Goal: Information Seeking & Learning: Learn about a topic

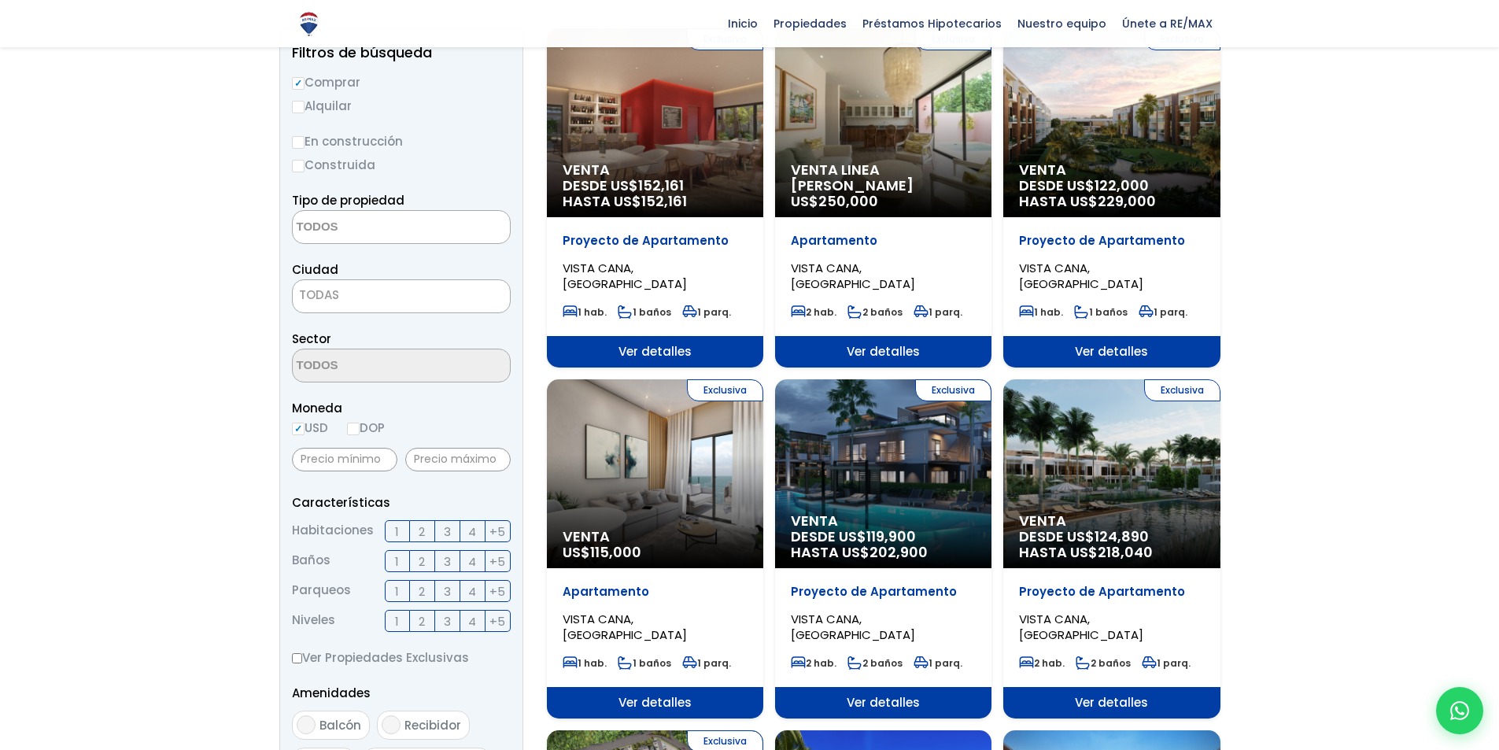
scroll to position [236, 0]
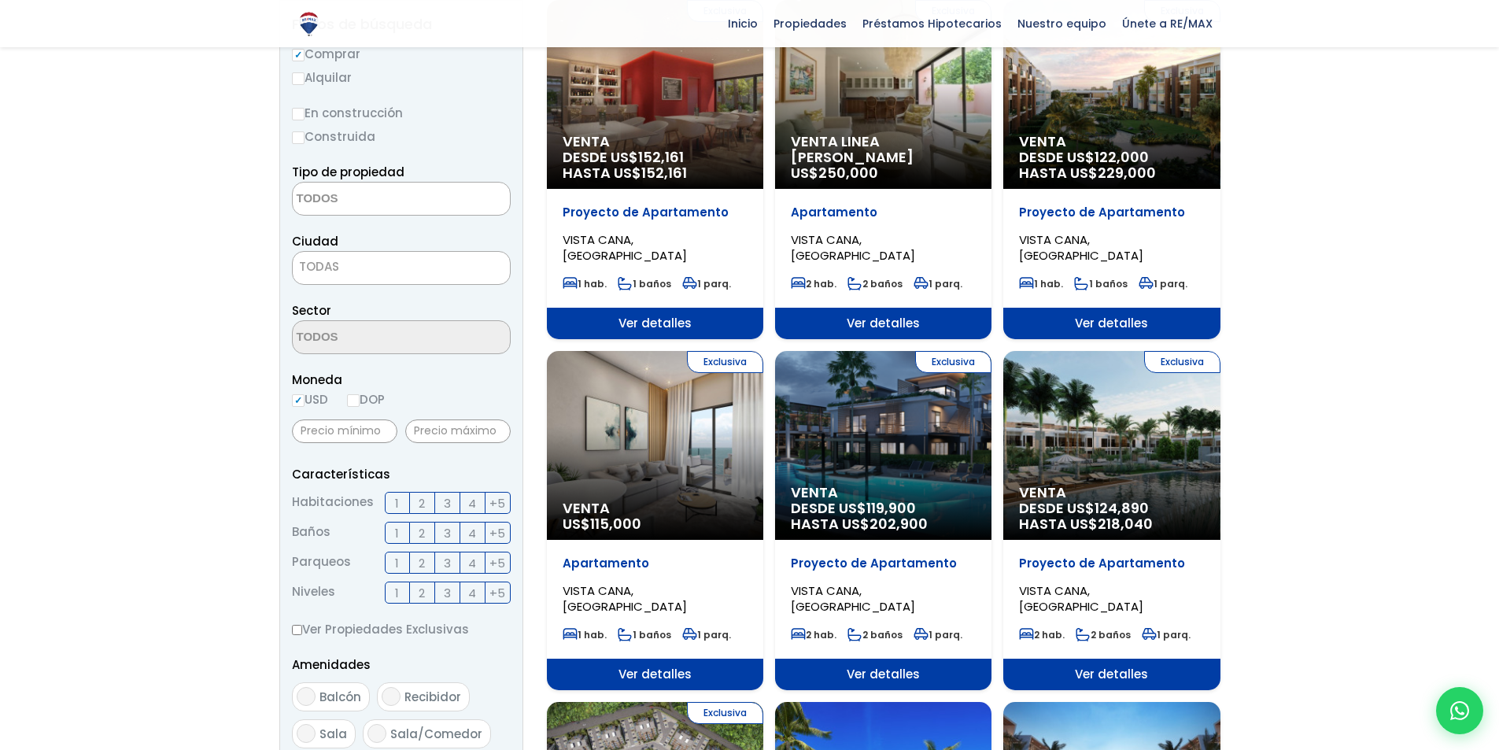
click at [419, 493] on span "2" at bounding box center [422, 503] width 6 height 20
click at [0, 0] on input "2" at bounding box center [0, 0] width 0 height 0
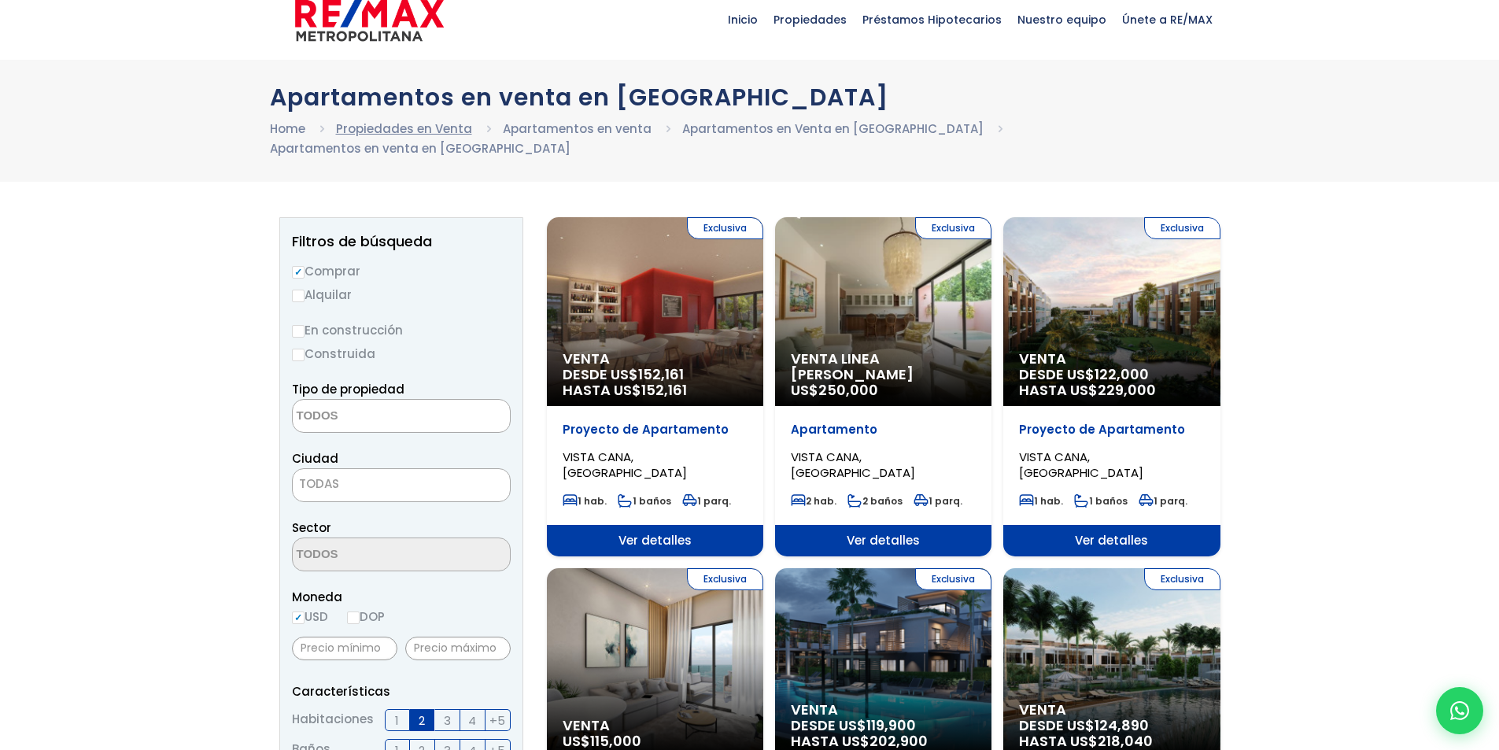
scroll to position [0, 0]
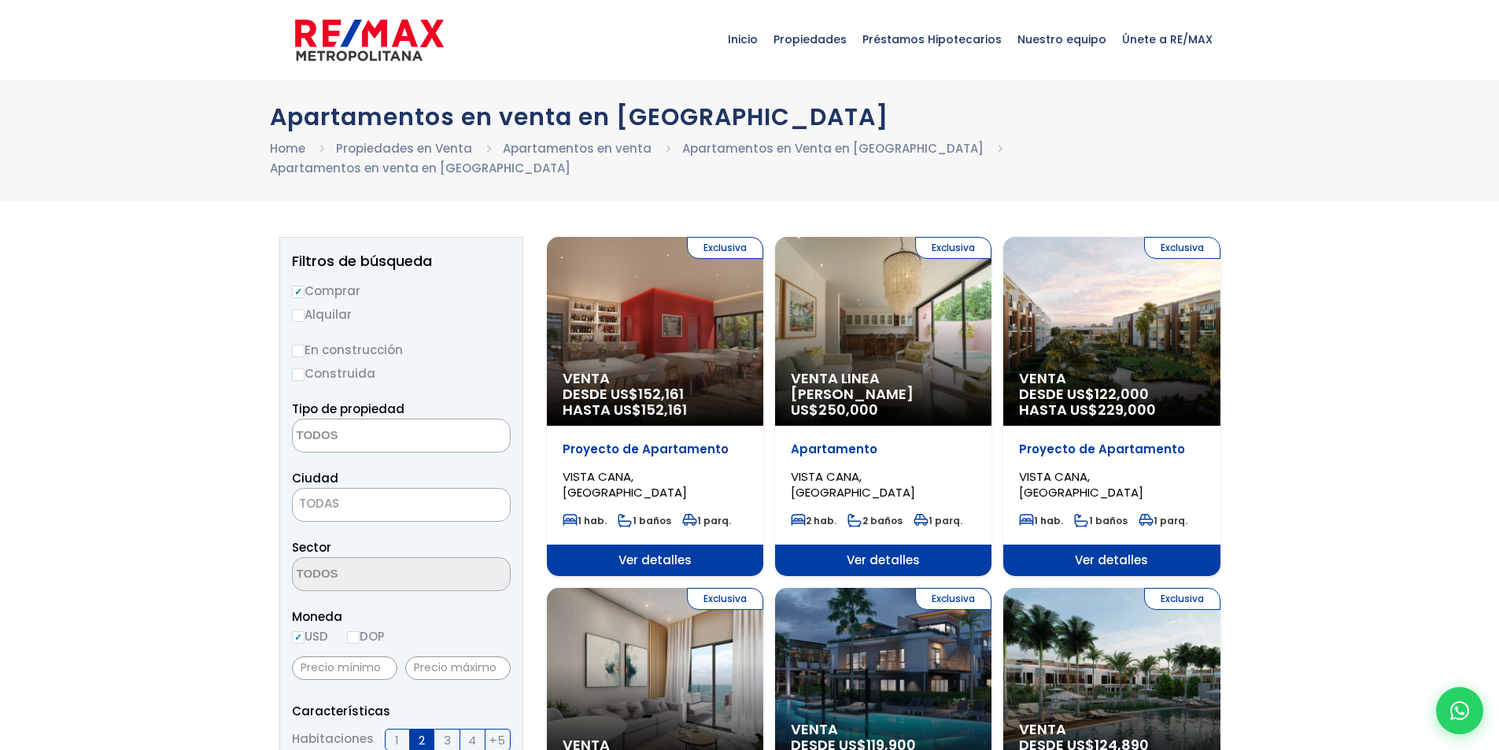
click at [365, 419] on textarea "Search" at bounding box center [369, 436] width 153 height 34
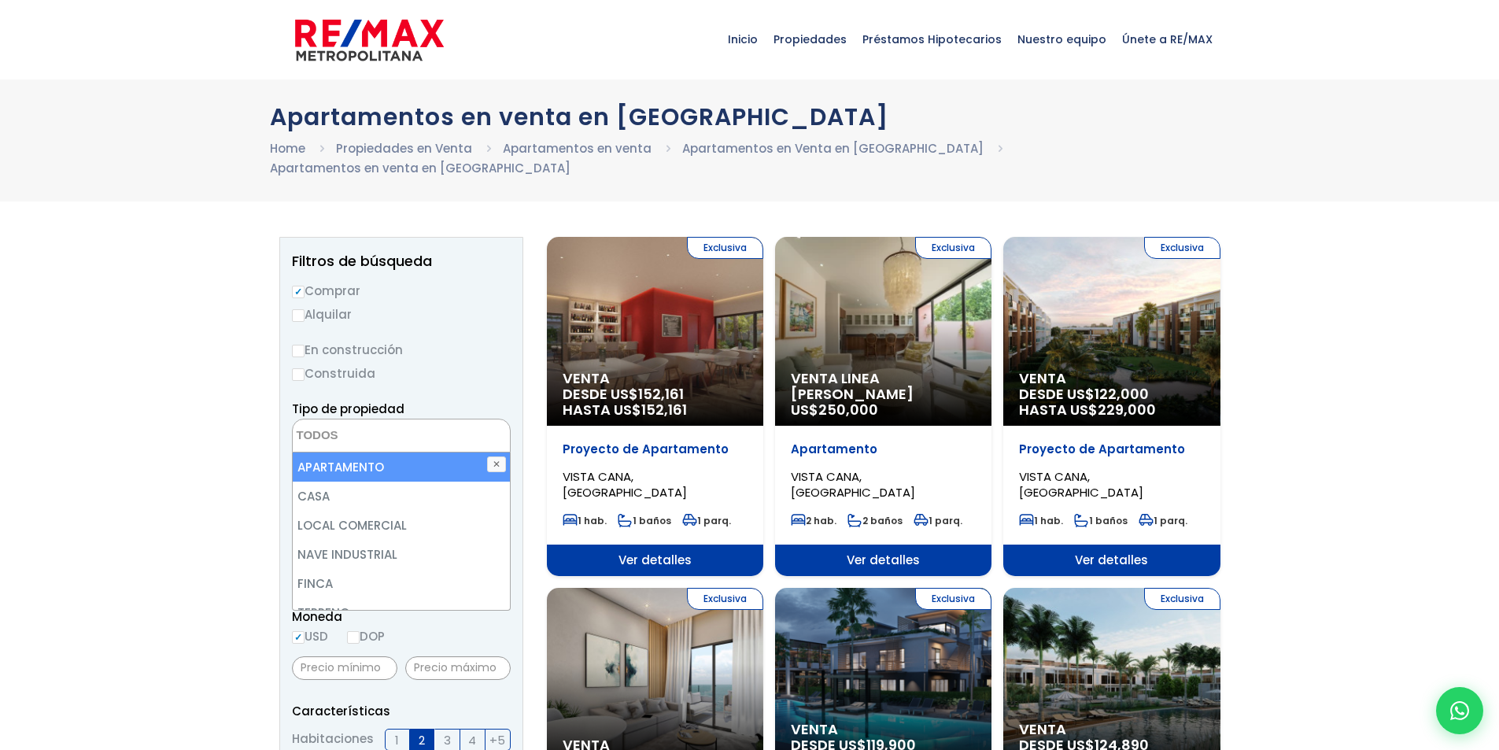
click at [363, 452] on li "APARTAMENTO" at bounding box center [401, 466] width 217 height 29
select select "apartment"
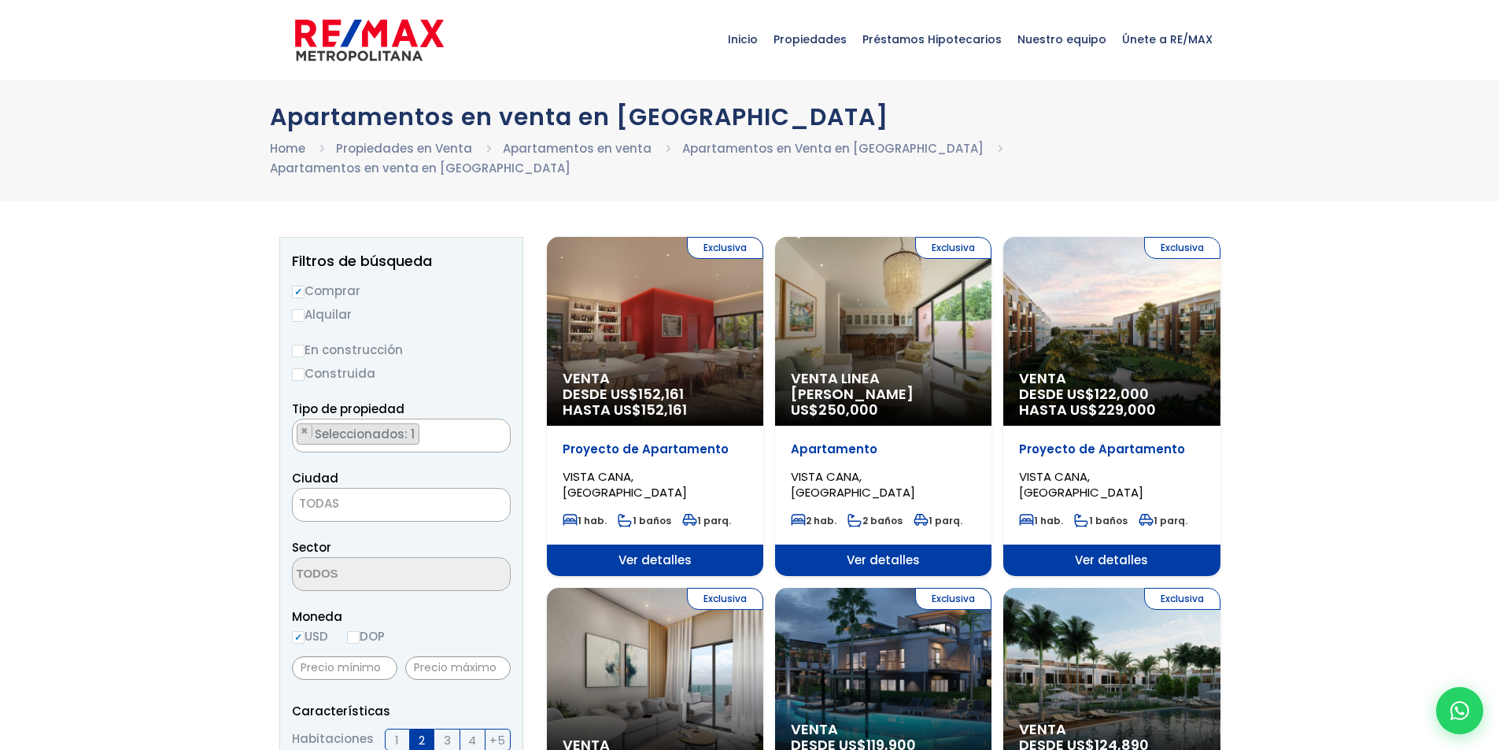
click at [347, 493] on span "TODAS" at bounding box center [401, 504] width 217 height 22
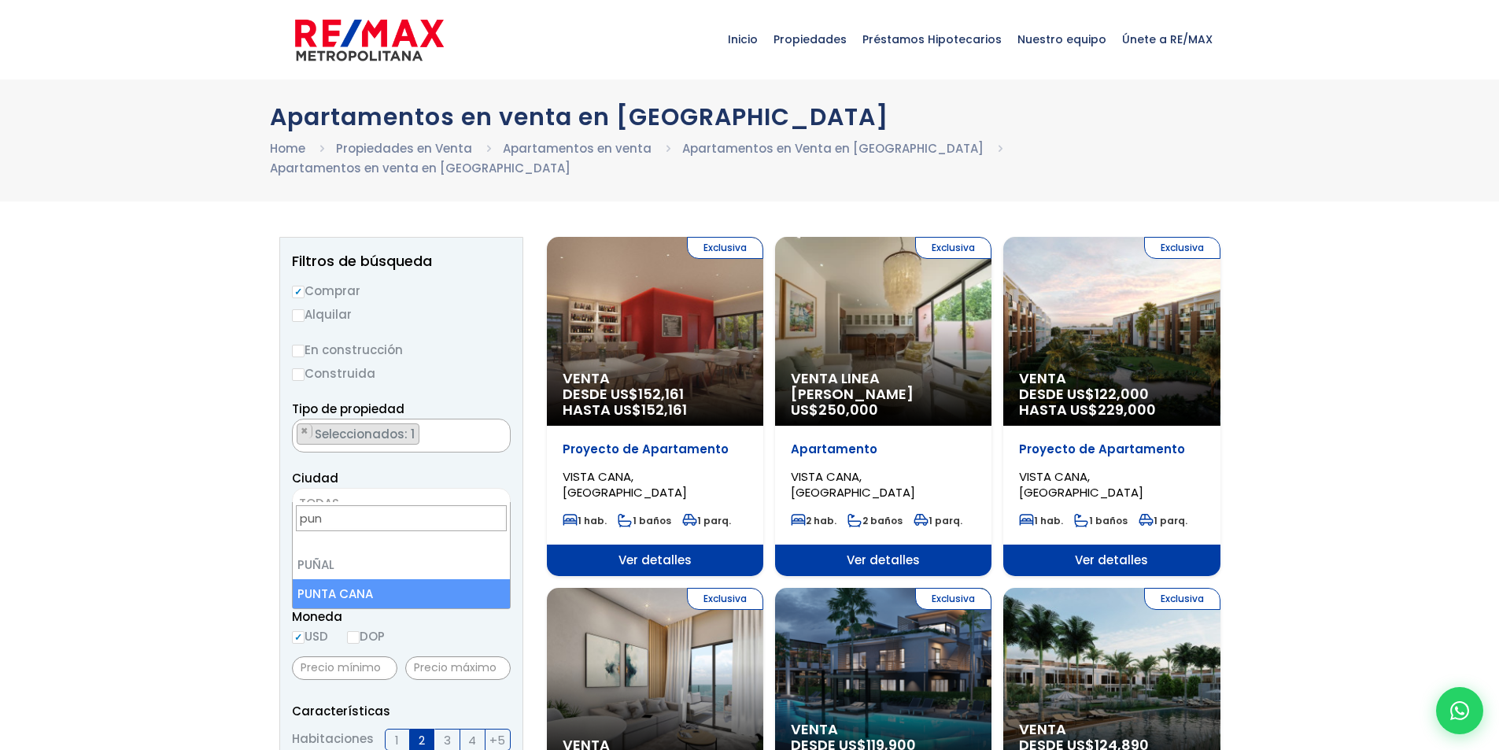
type input "pun"
select select "434"
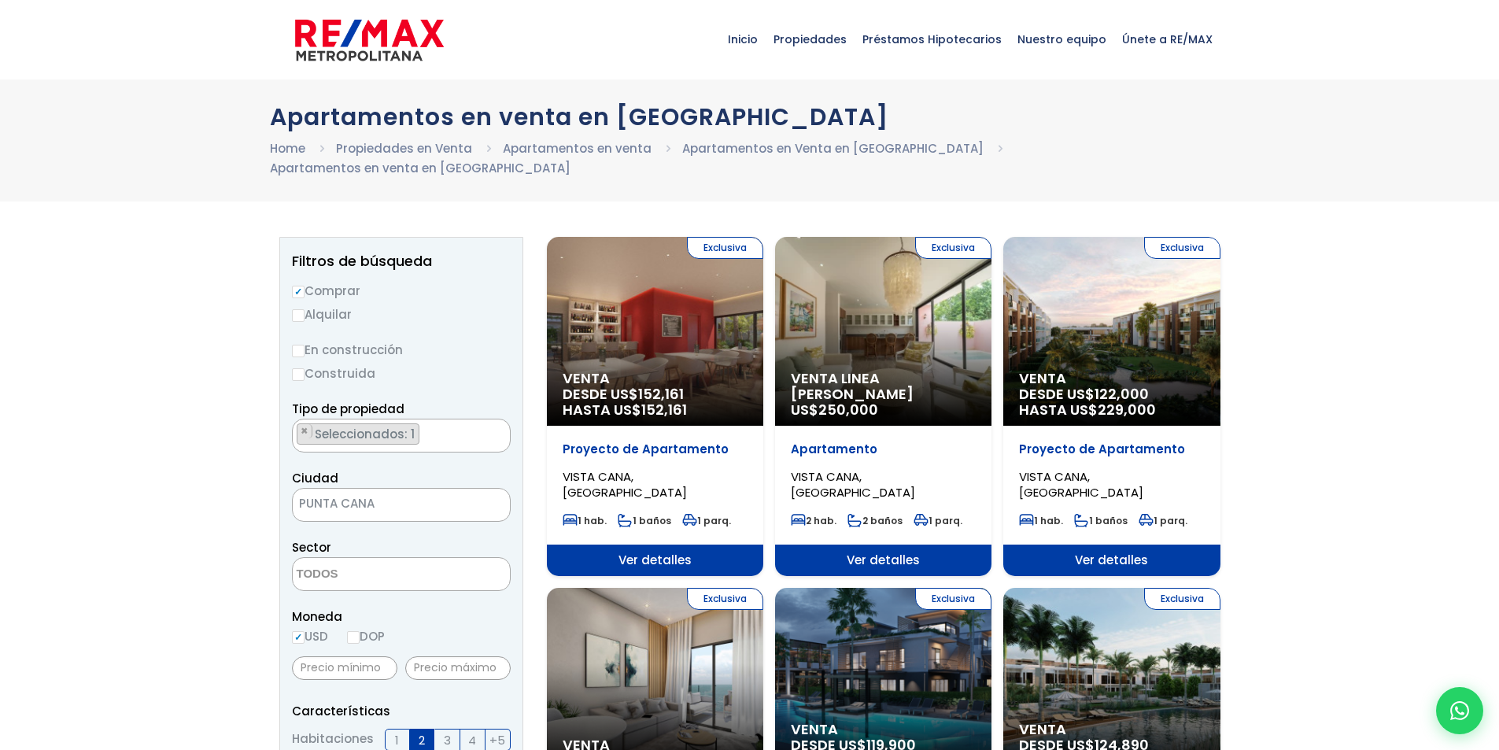
click at [338, 558] on textarea "Search" at bounding box center [369, 575] width 153 height 34
type textarea "vista"
click at [371, 591] on li "VISTA CANA" at bounding box center [401, 605] width 217 height 29
select select "16331"
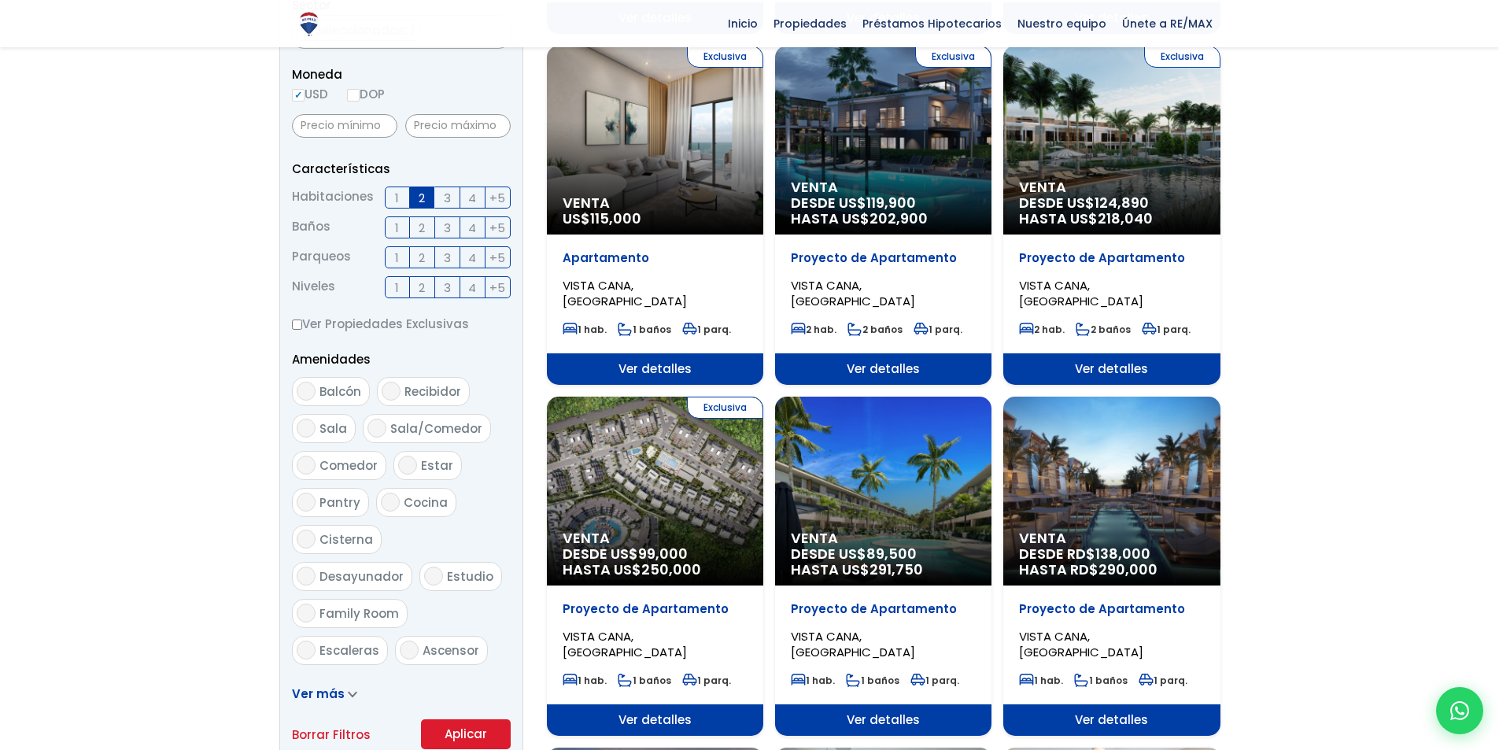
scroll to position [629, 0]
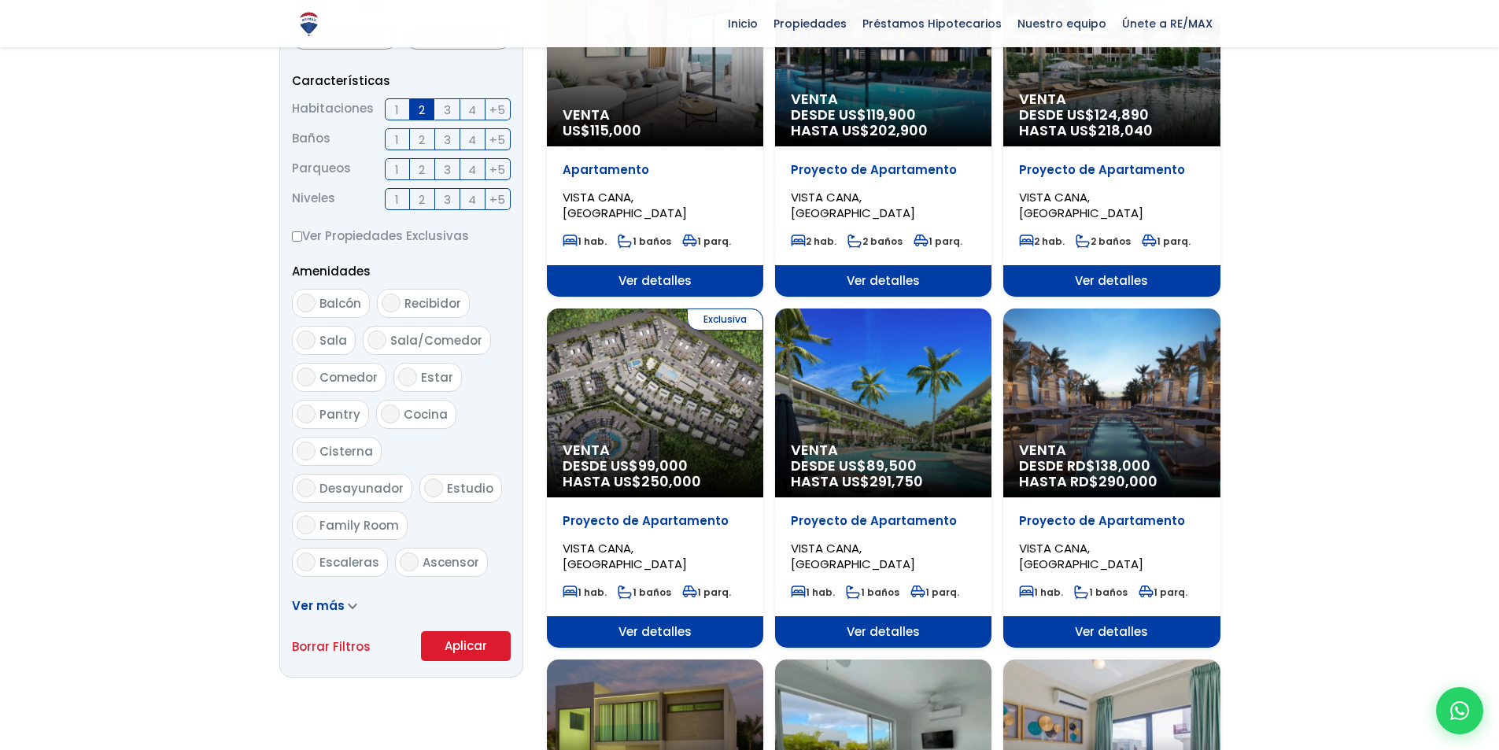
click at [467, 631] on button "Aplicar" at bounding box center [466, 646] width 90 height 30
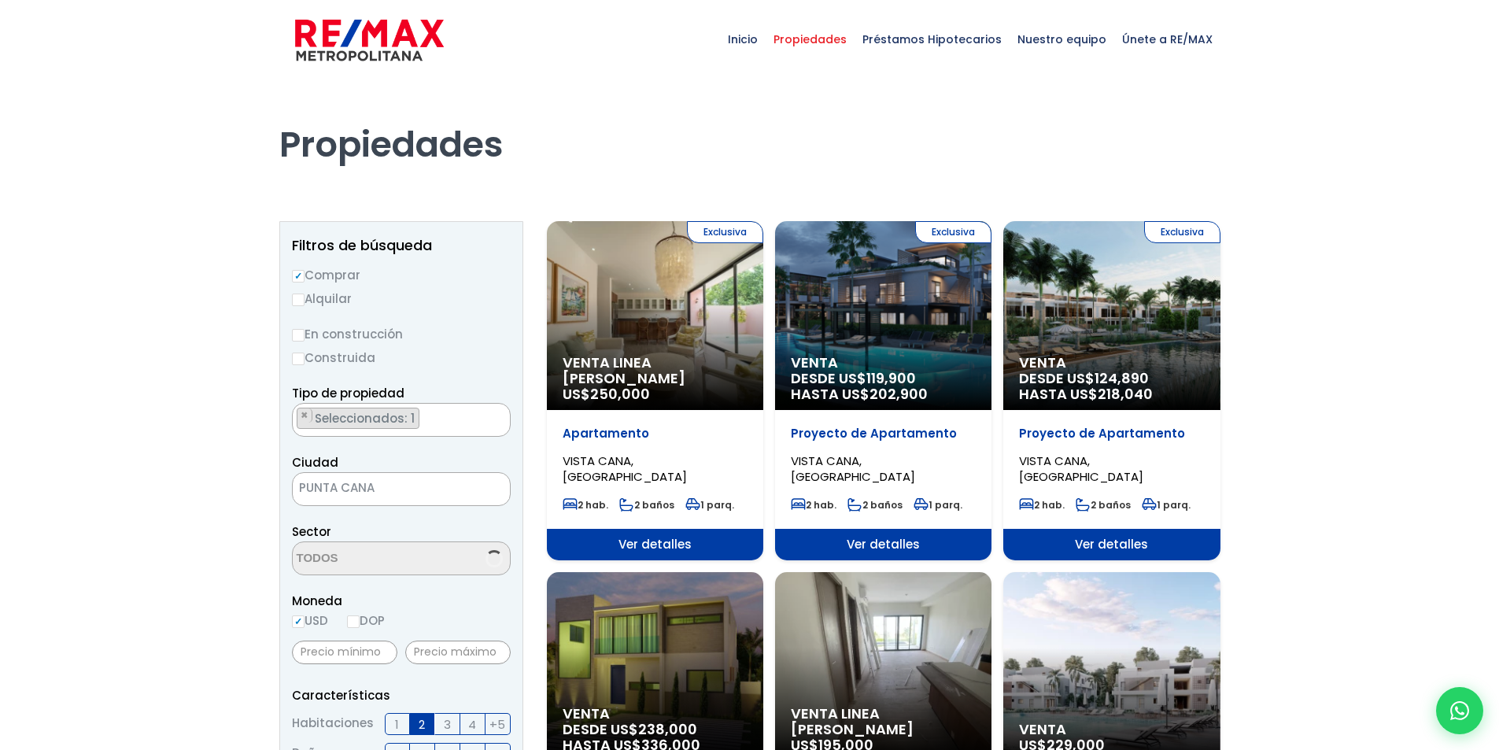
select select "16331"
drag, startPoint x: 685, startPoint y: 316, endPoint x: 675, endPoint y: 316, distance: 9.4
click at [675, 316] on div "Exclusiva Venta Linea Blanca US$ 250,000" at bounding box center [655, 315] width 216 height 189
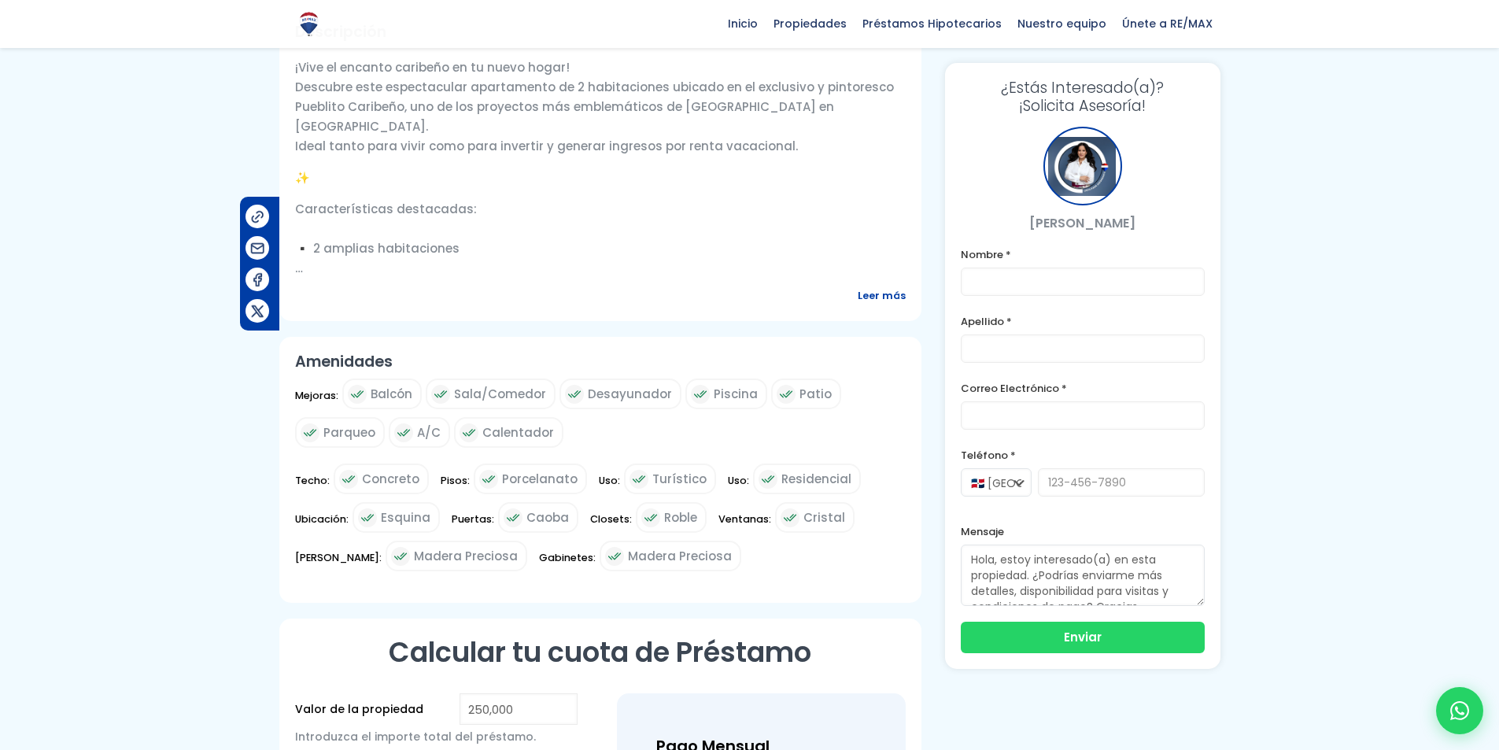
scroll to position [521, 0]
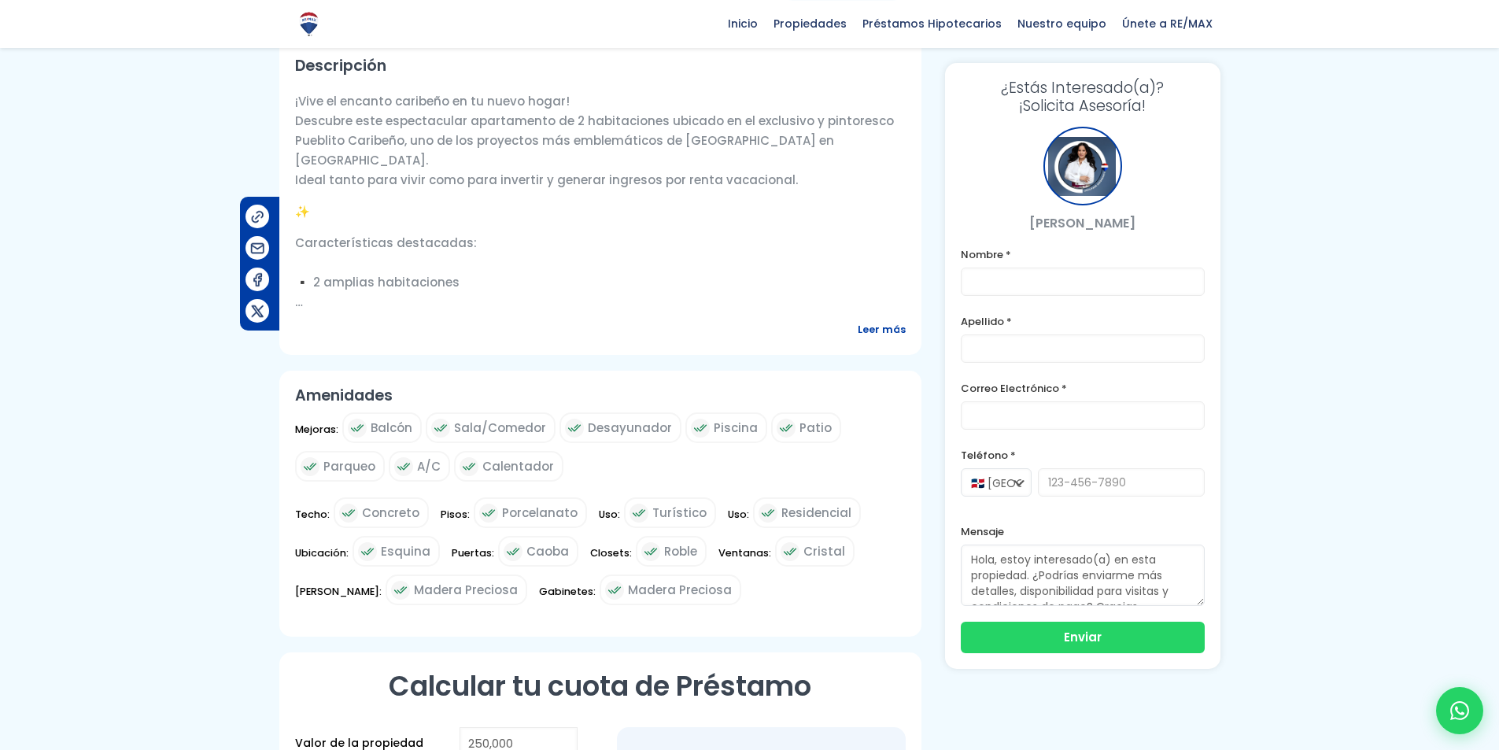
click at [873, 334] on span "Leer más" at bounding box center [882, 329] width 48 height 20
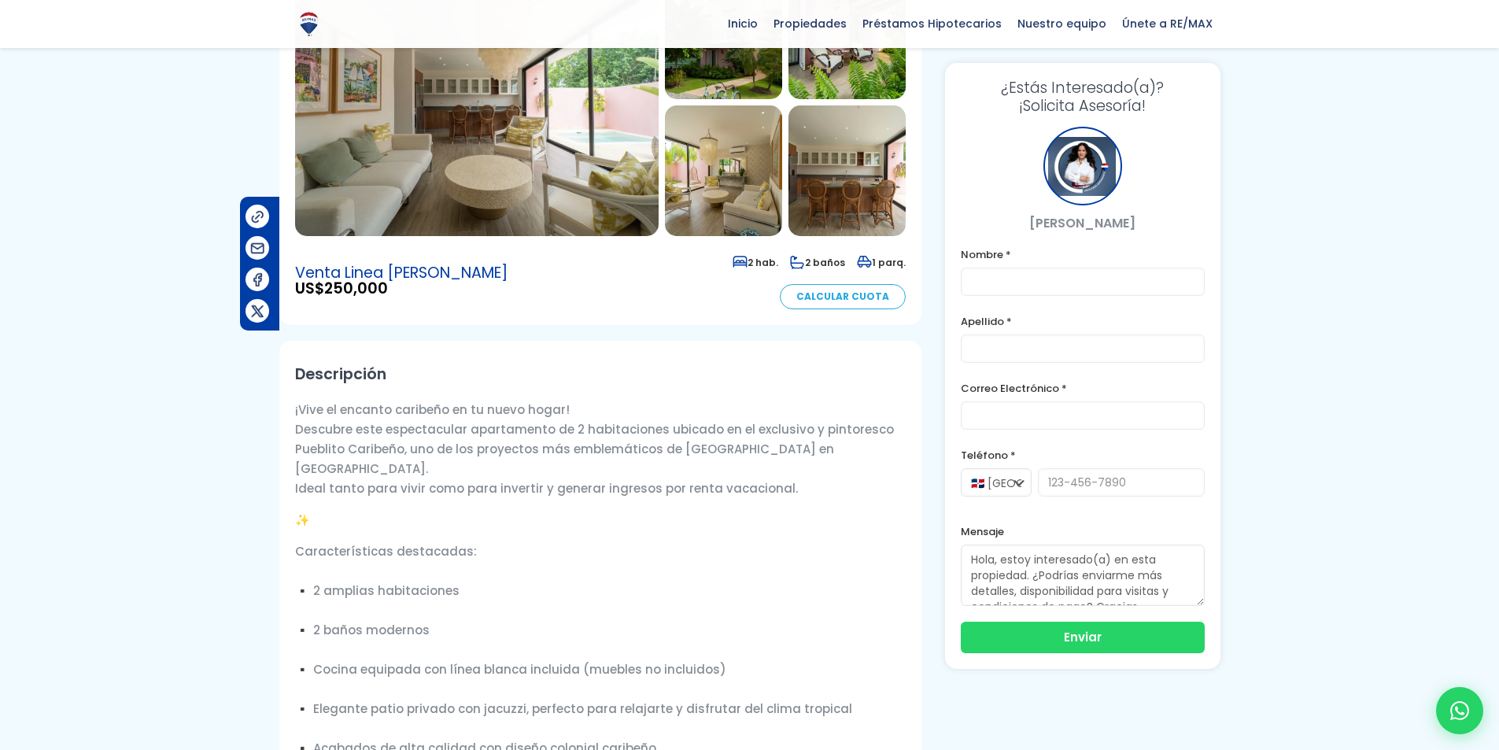
scroll to position [206, 0]
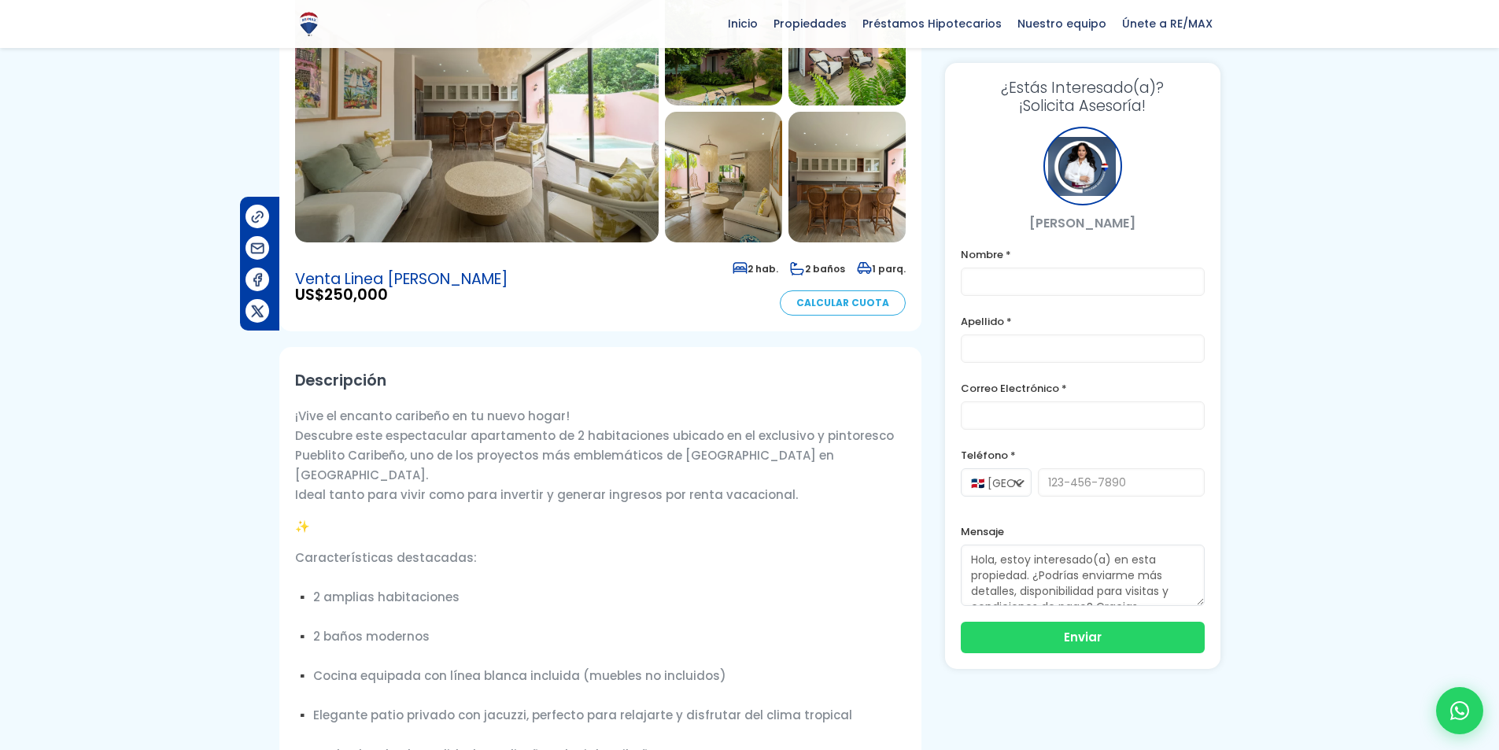
click at [866, 304] on link "Calcular Cuota" at bounding box center [843, 302] width 126 height 25
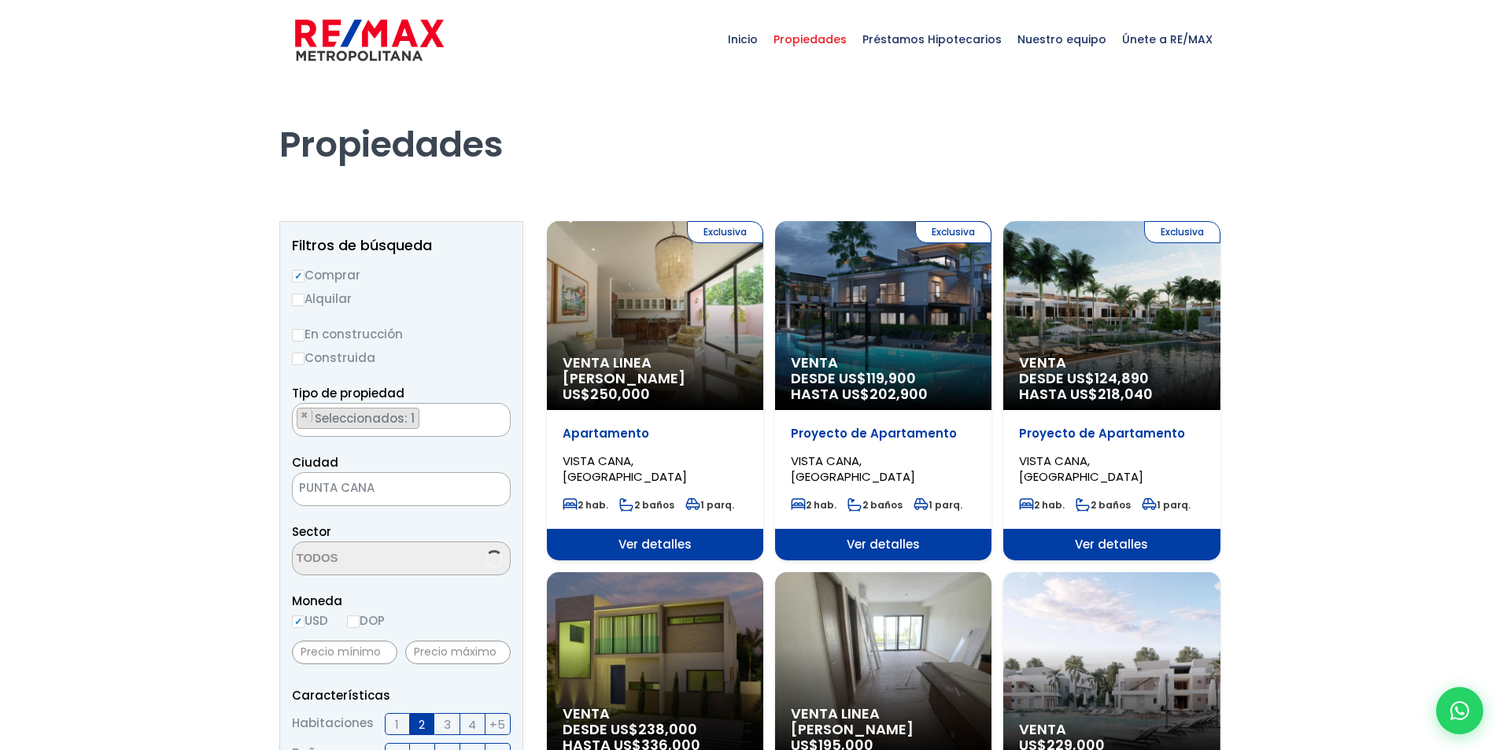
scroll to position [290, 0]
select select "16331"
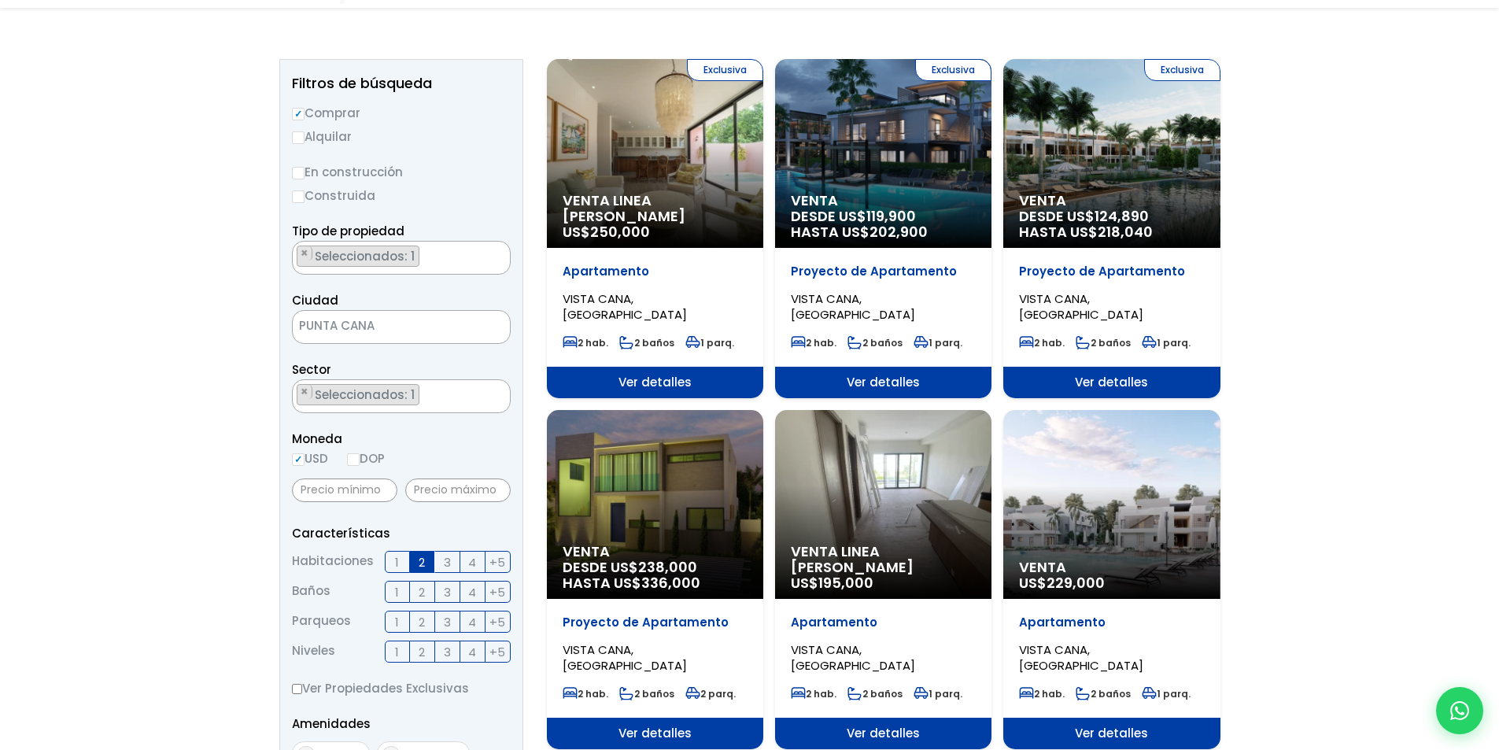
scroll to position [393, 0]
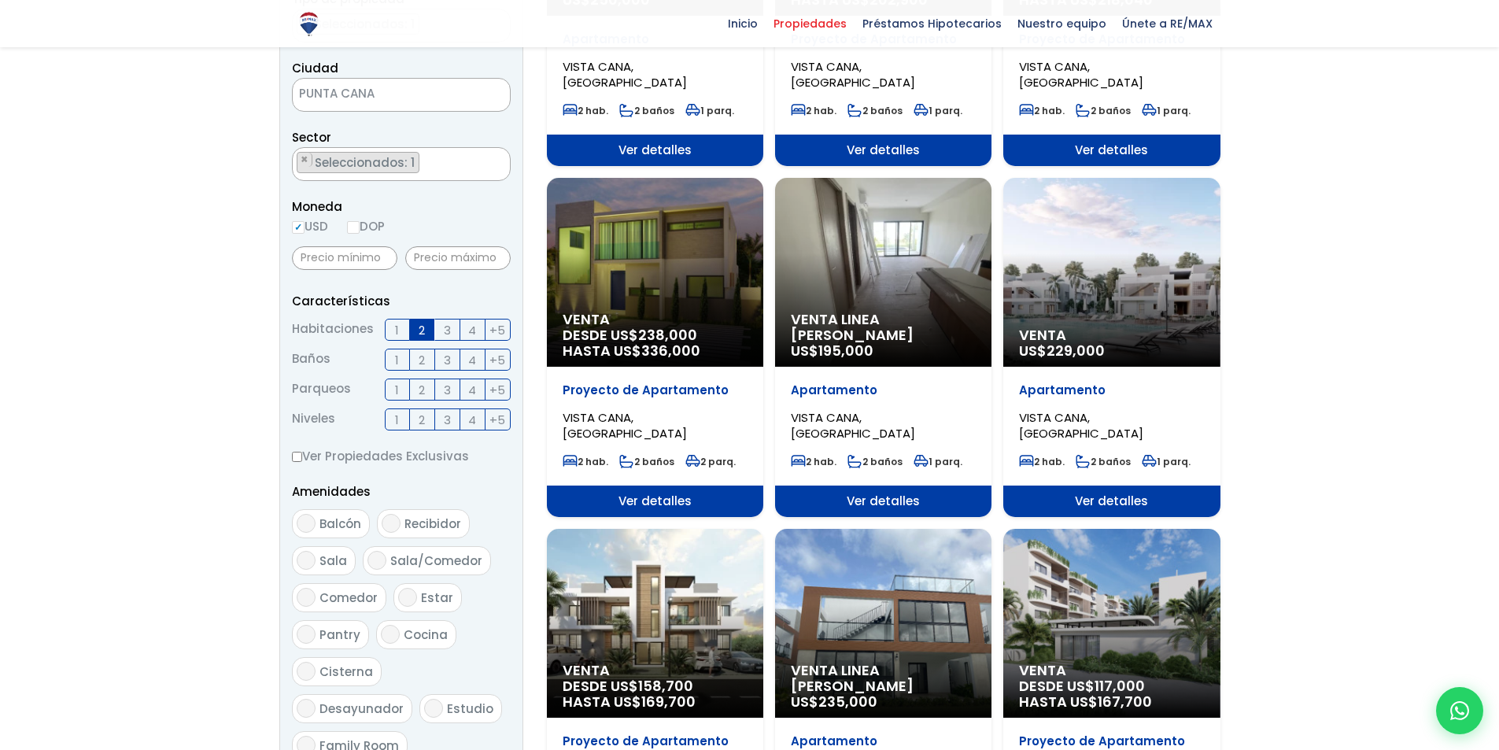
click at [1120, 316] on div "Venta US$ 229,000" at bounding box center [1111, 272] width 216 height 189
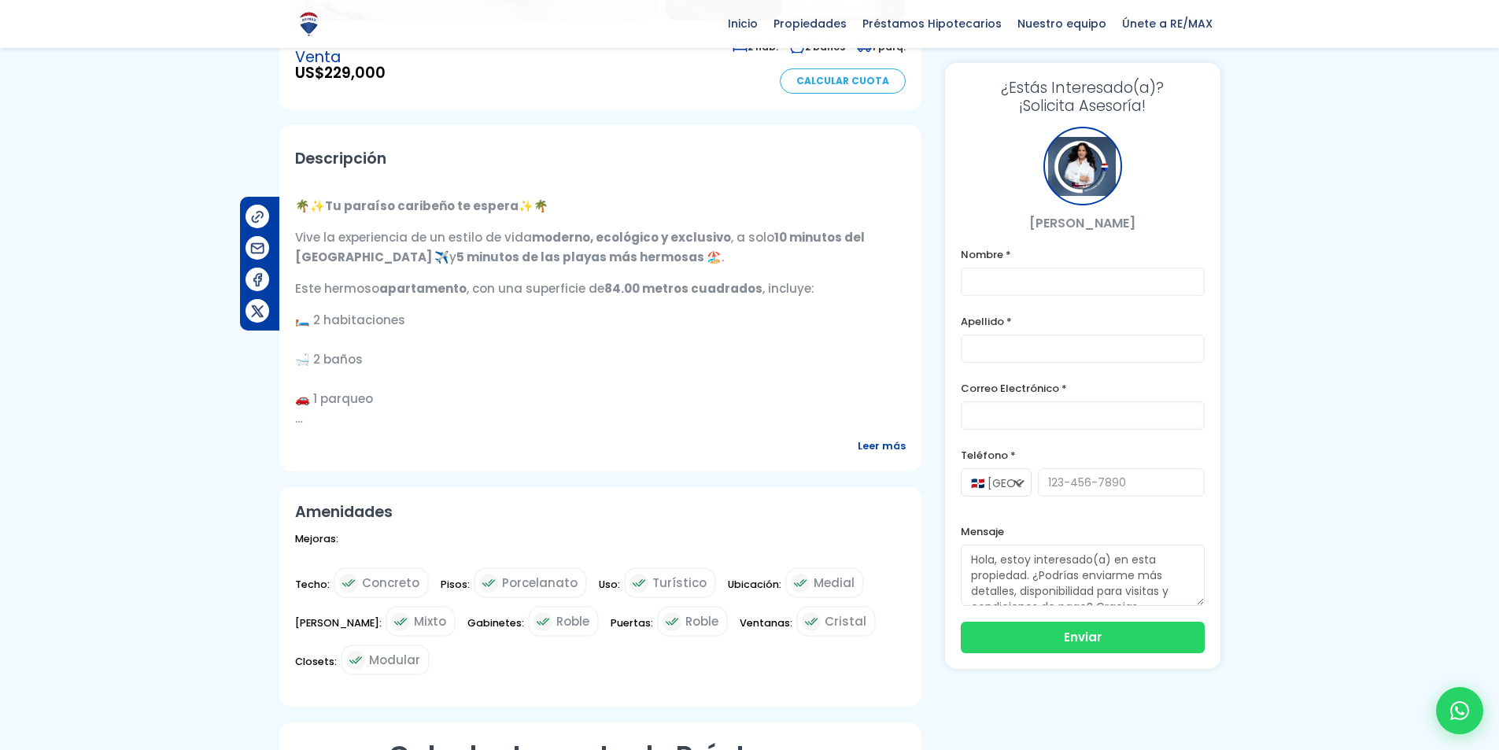
scroll to position [419, 0]
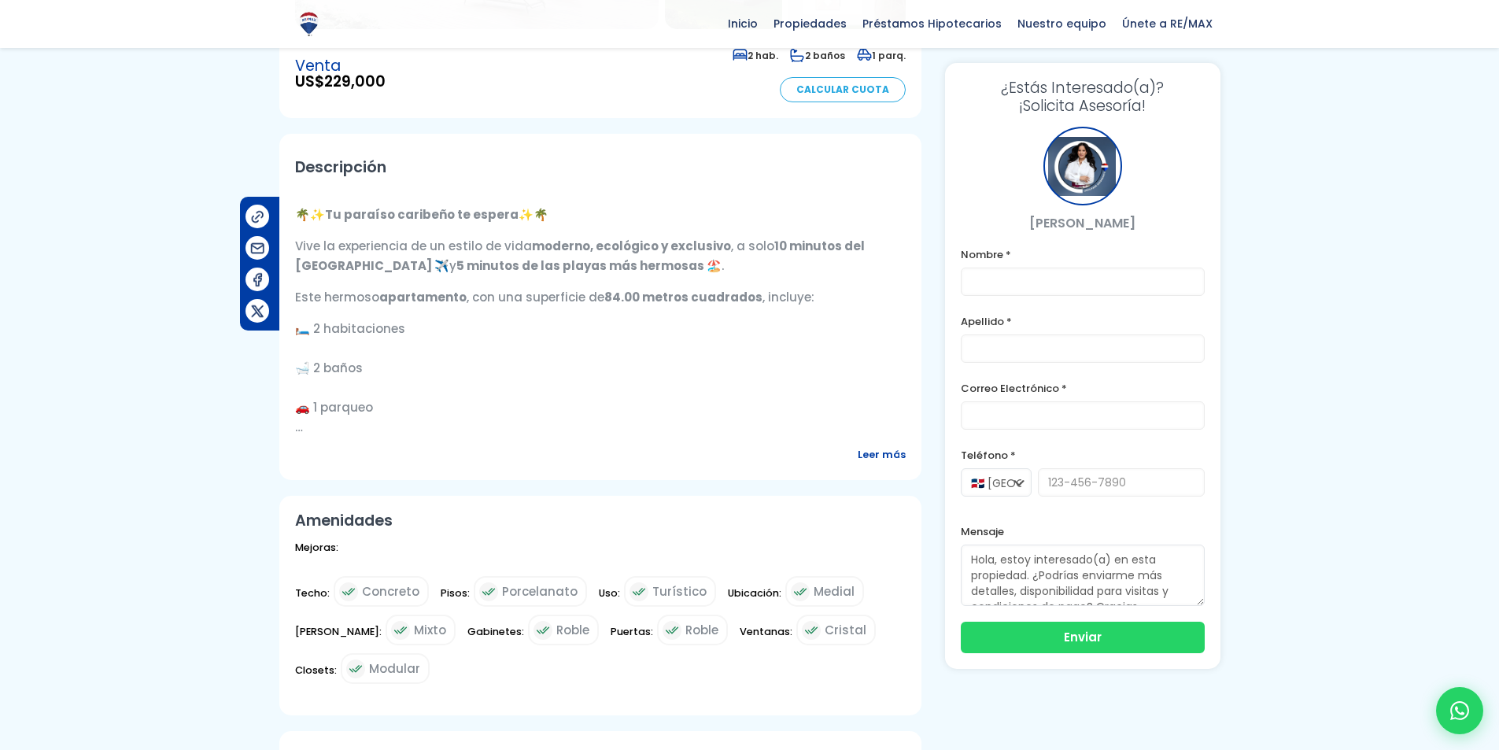
click at [866, 452] on span "Leer más" at bounding box center [882, 455] width 48 height 20
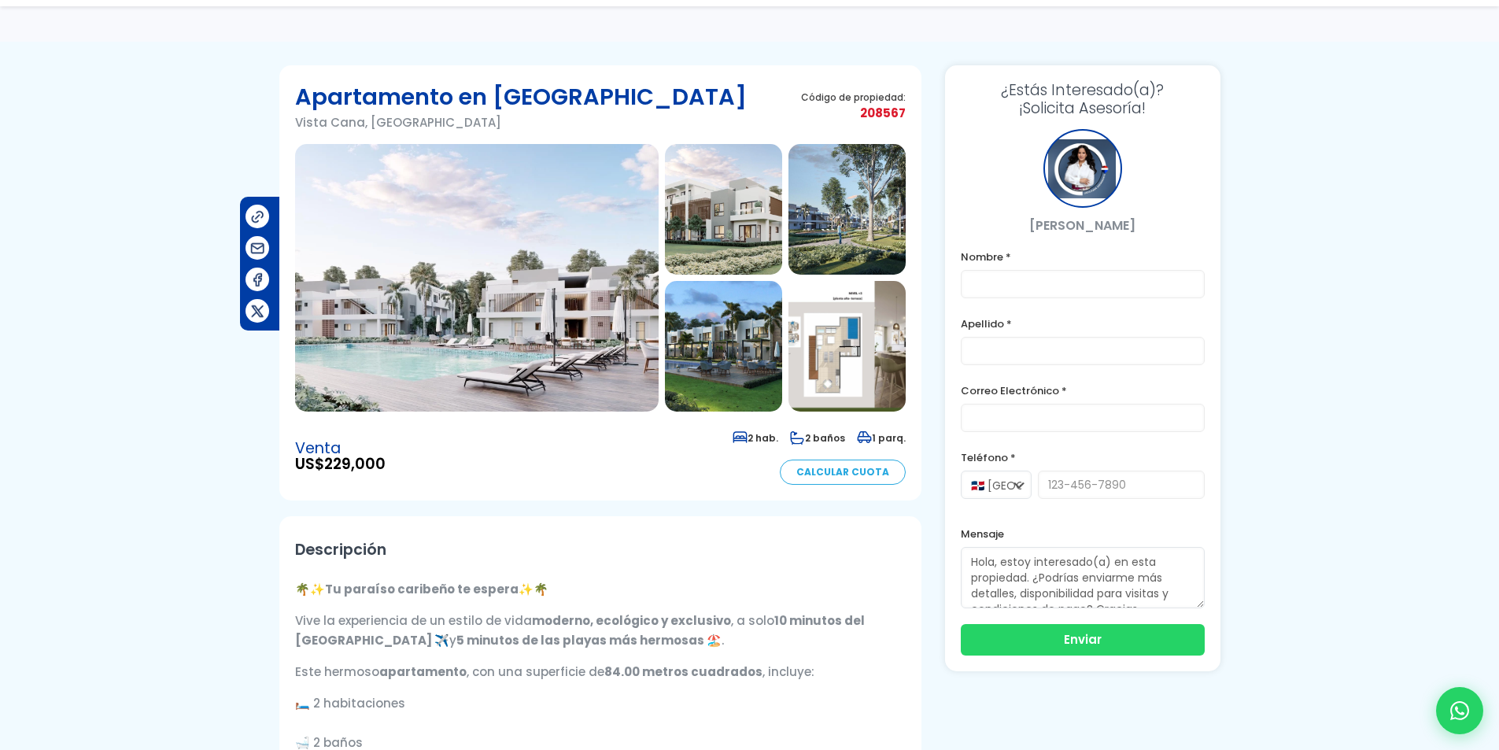
scroll to position [179, 0]
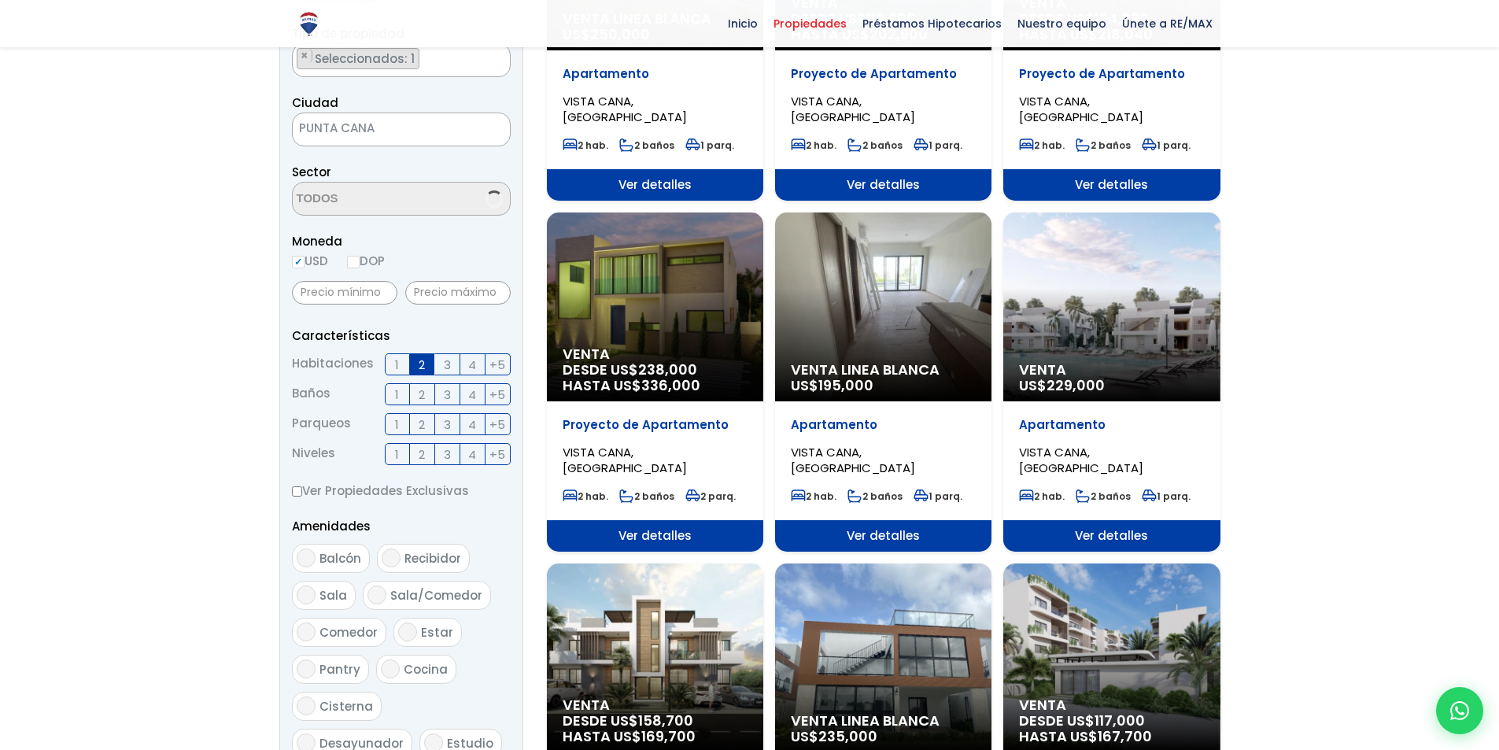
scroll to position [295, 0]
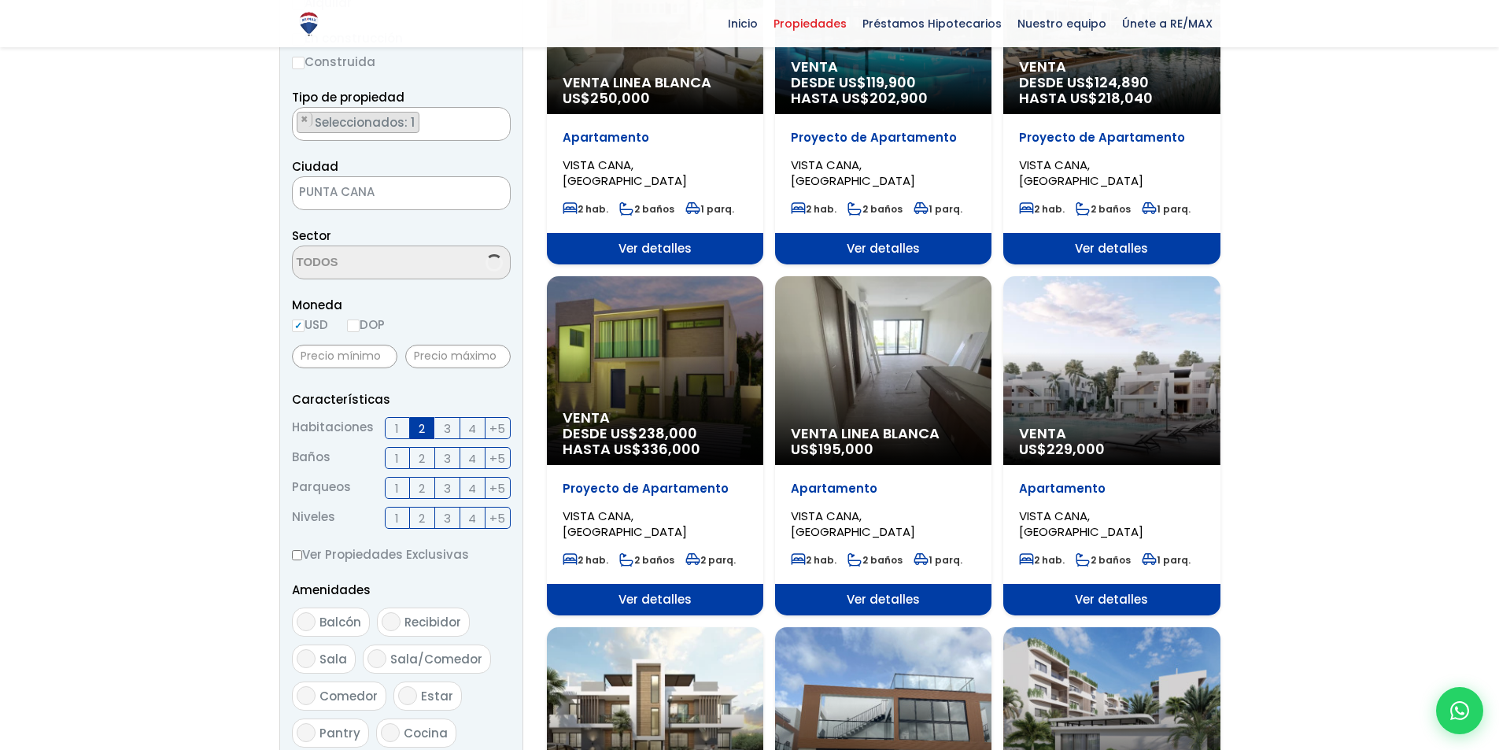
select select "16331"
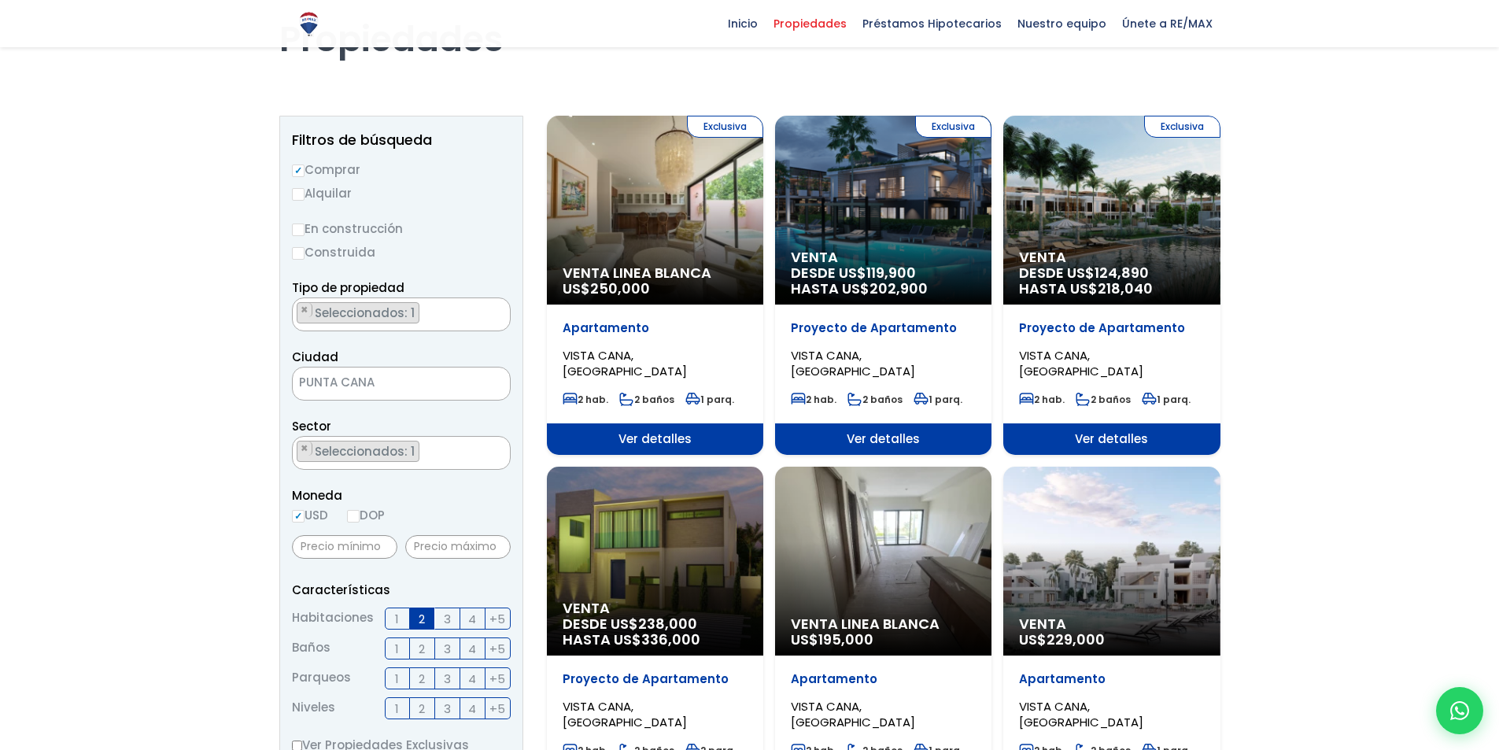
scroll to position [101, 0]
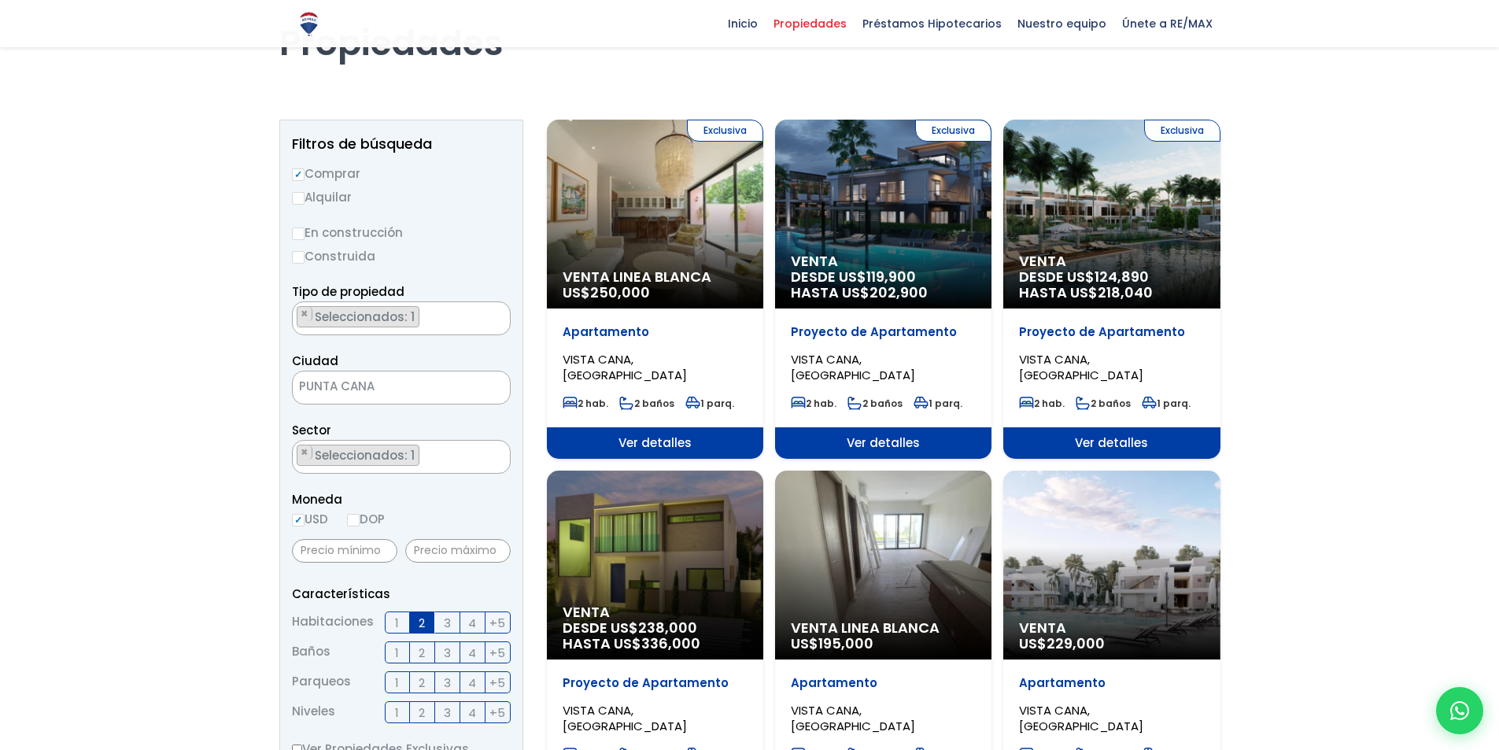
click at [666, 218] on div "Exclusiva Venta Linea Blanca US$ 250,000" at bounding box center [655, 214] width 216 height 189
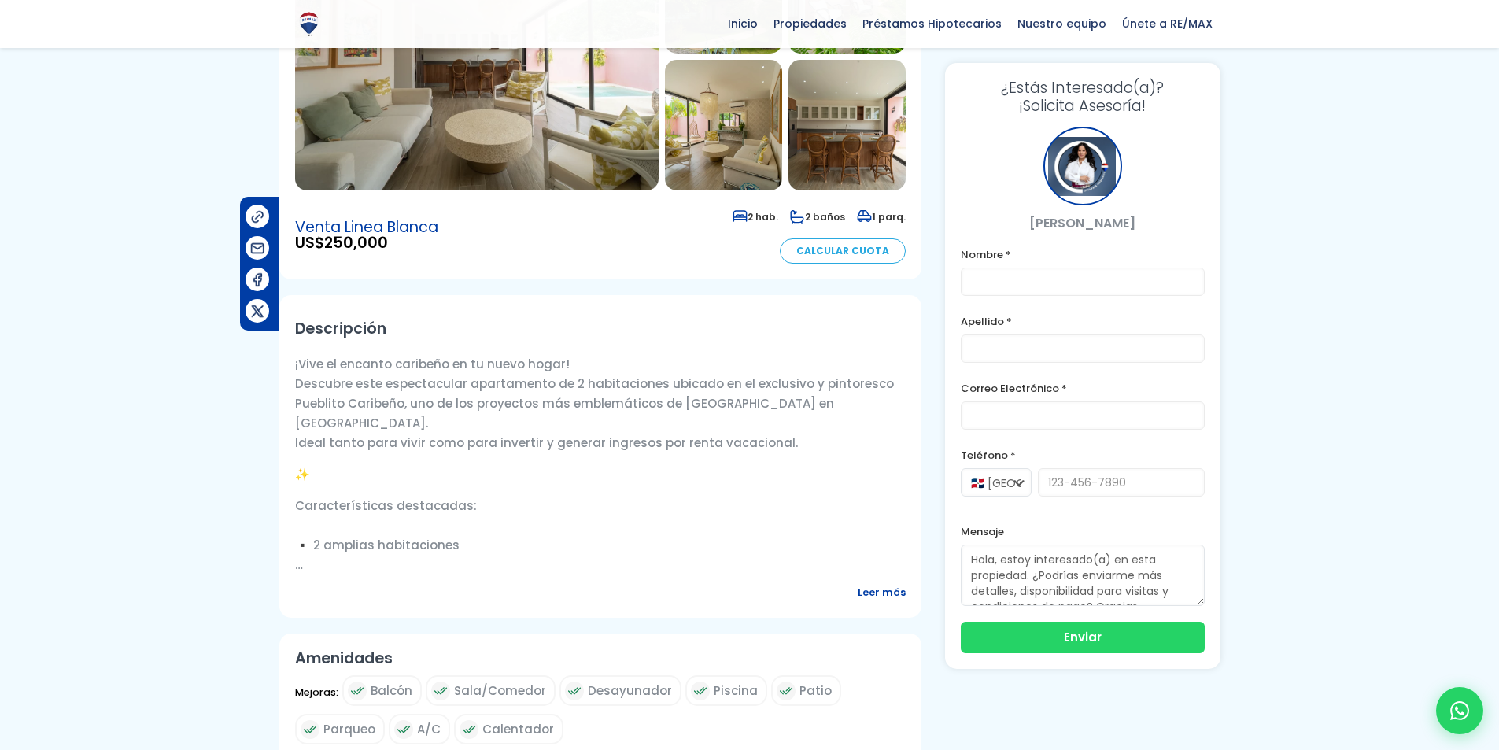
scroll to position [279, 0]
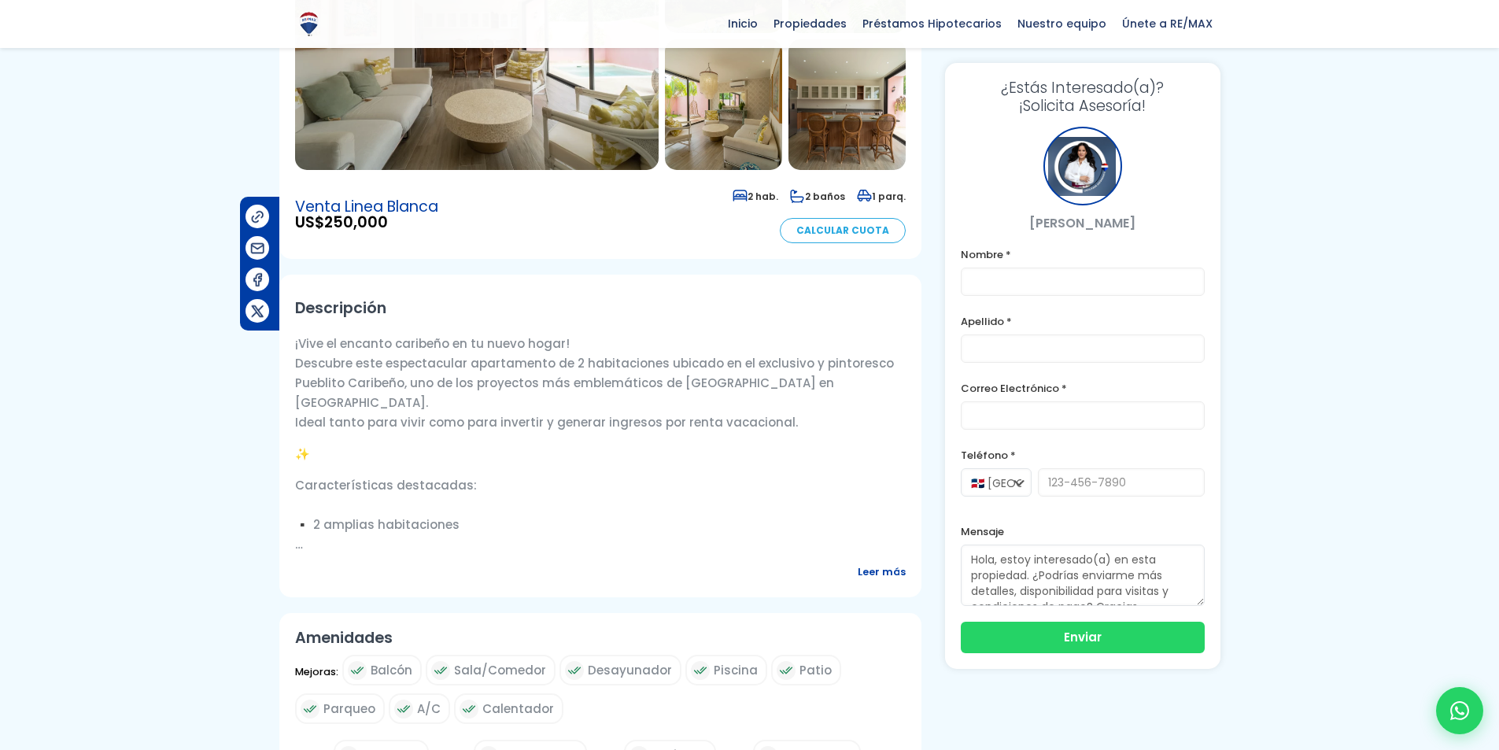
click at [876, 578] on span "Leer más" at bounding box center [882, 572] width 48 height 20
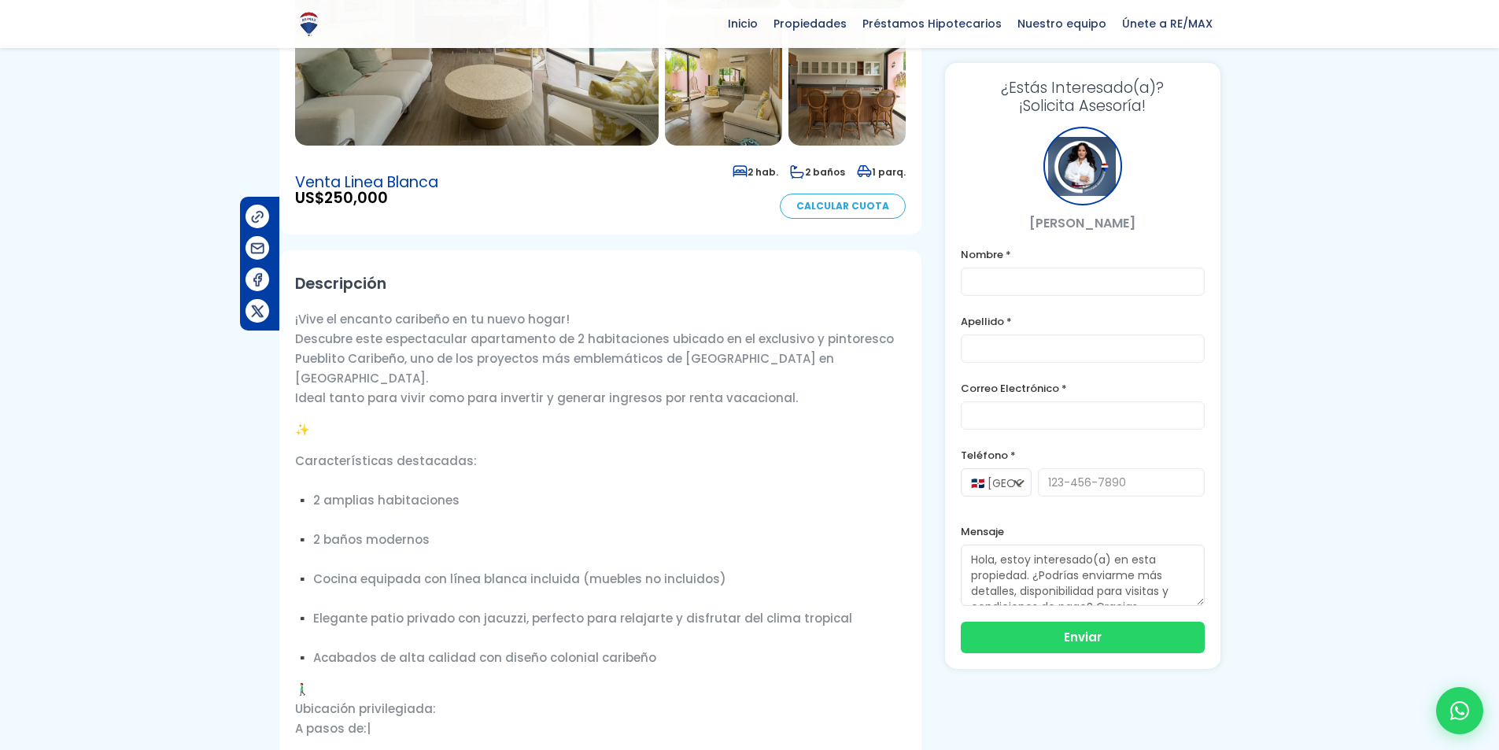
scroll to position [10, 0]
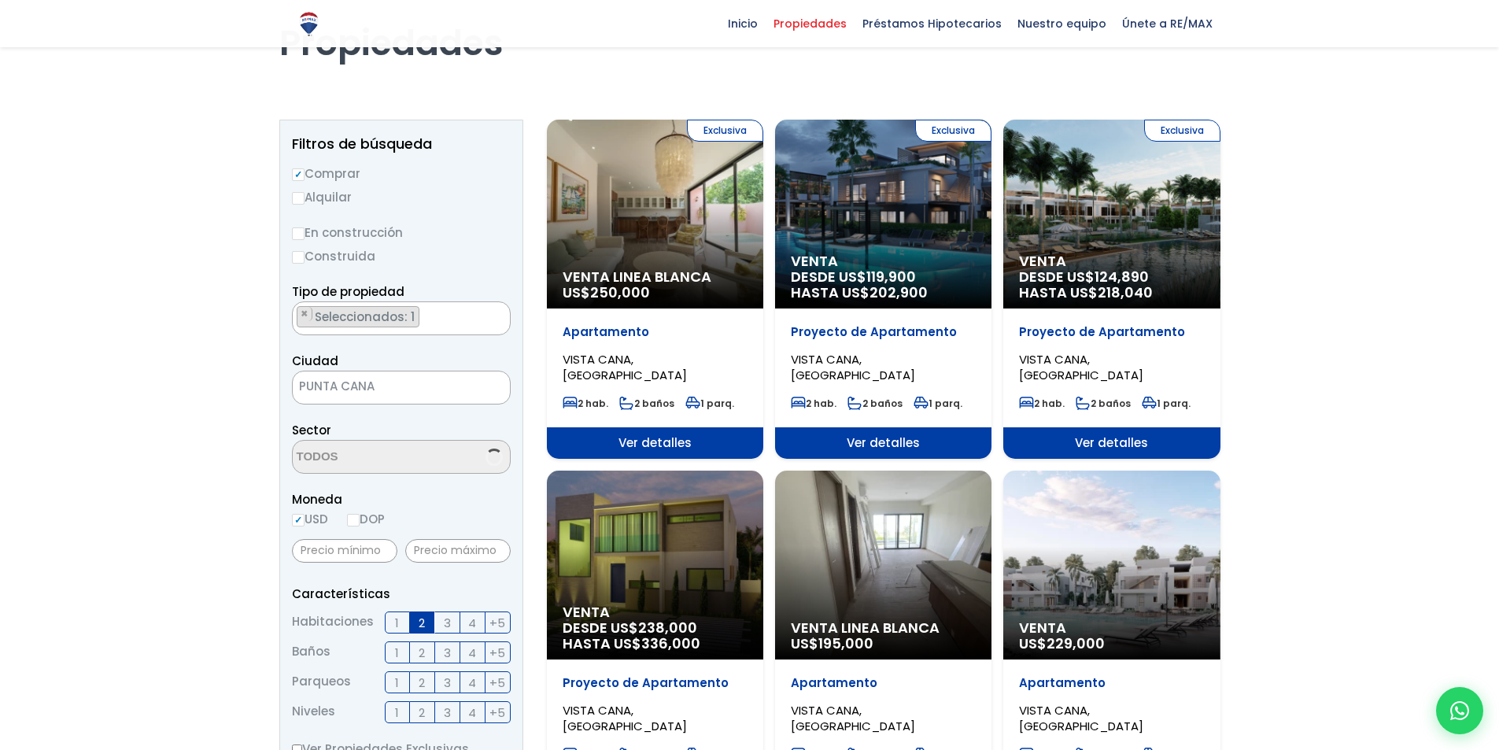
scroll to position [290, 0]
select select "16331"
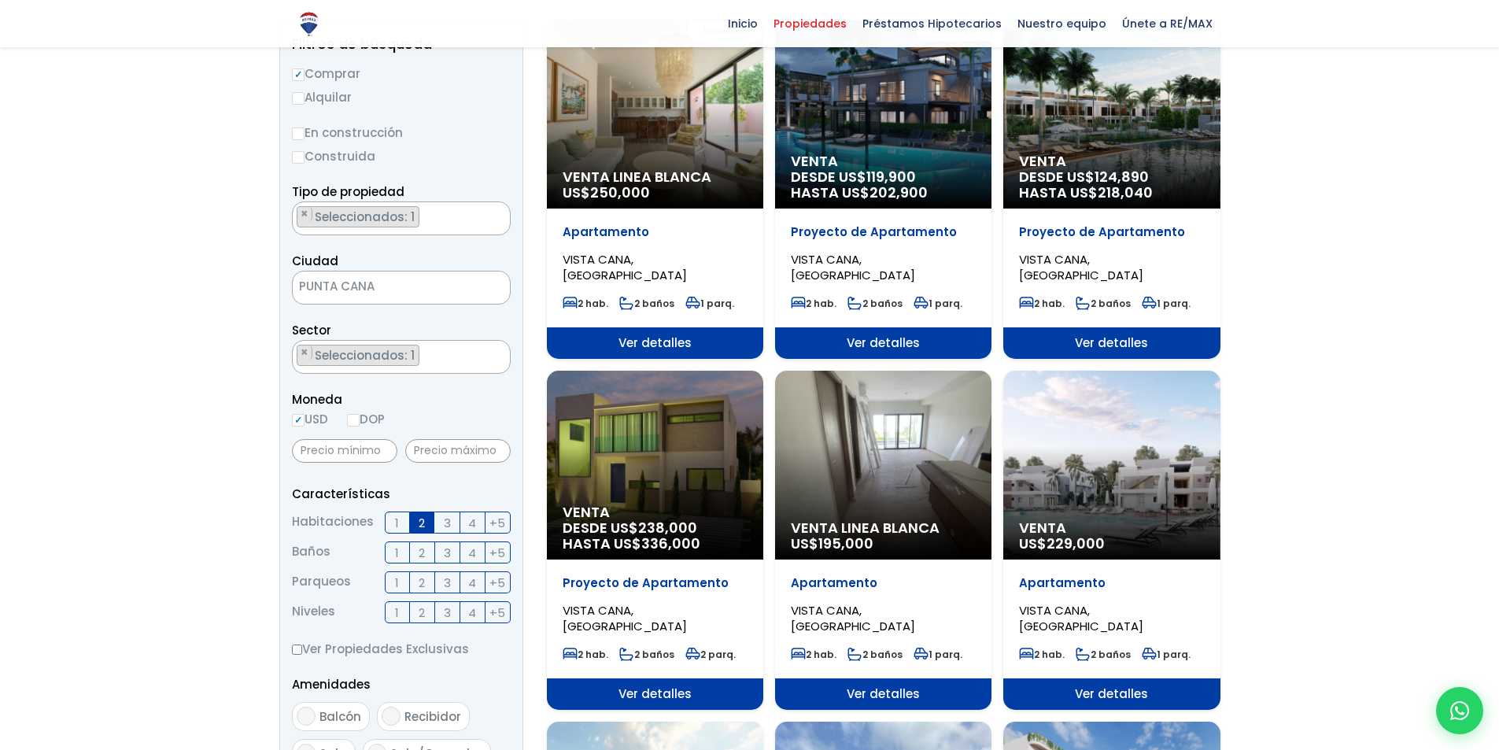
scroll to position [258, 0]
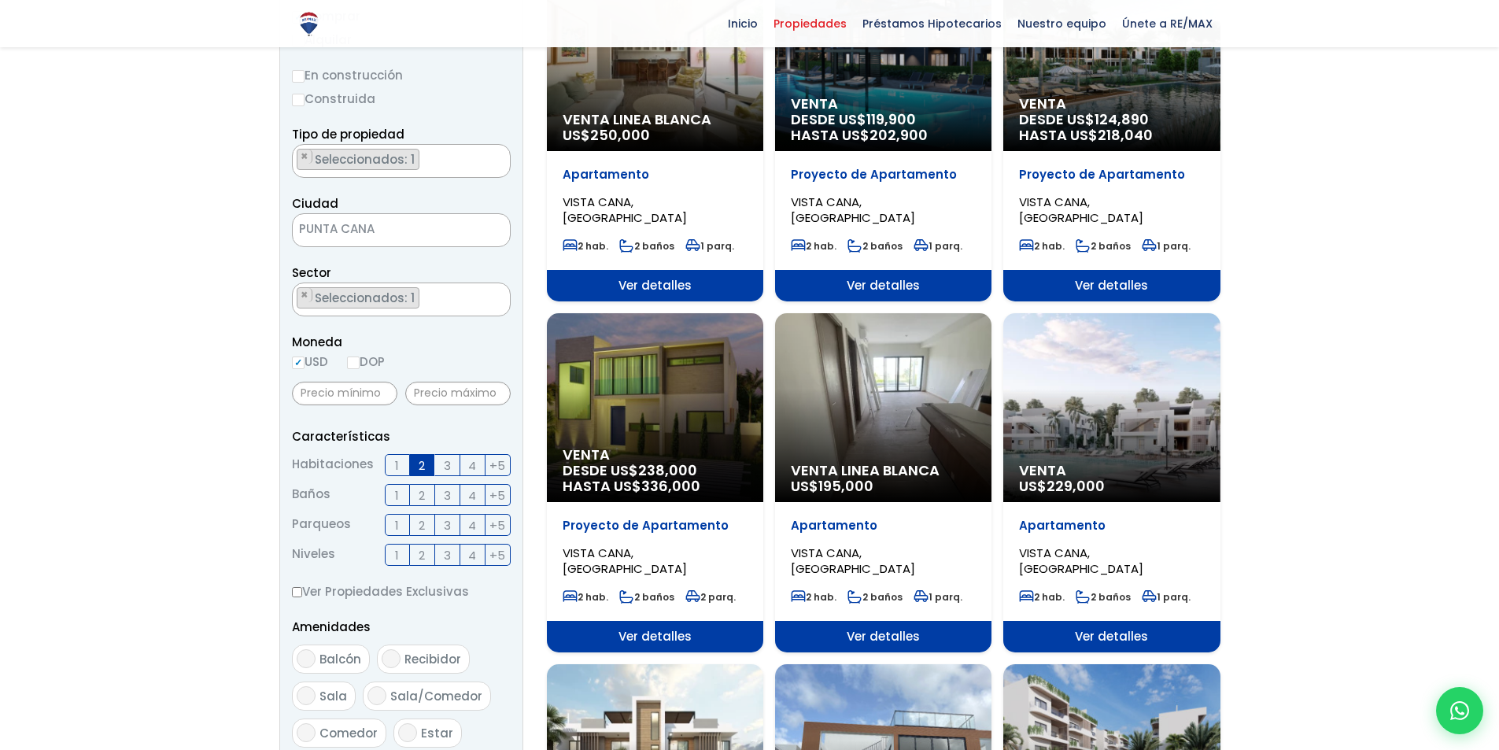
click at [1062, 444] on div "Venta US$ 229,000" at bounding box center [1111, 407] width 216 height 189
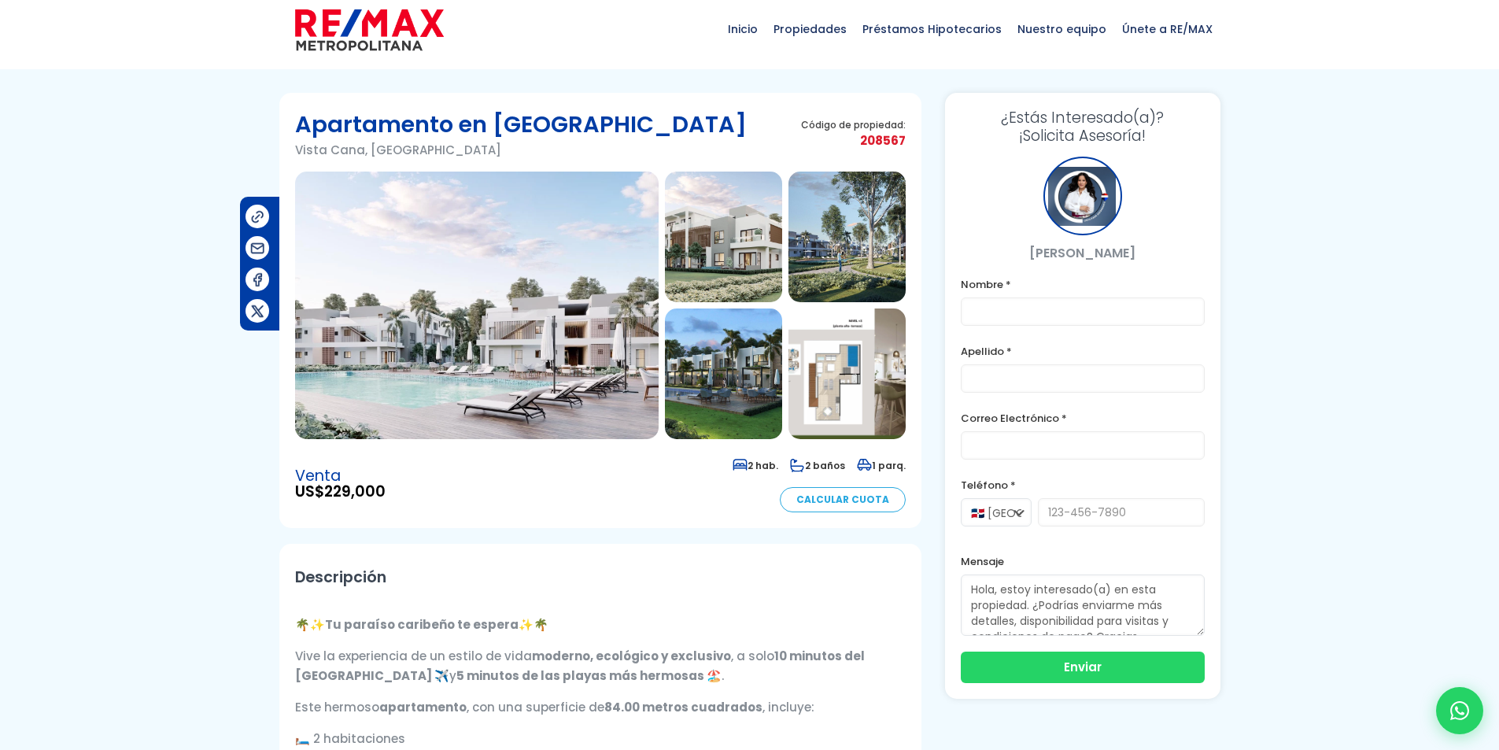
scroll to position [472, 0]
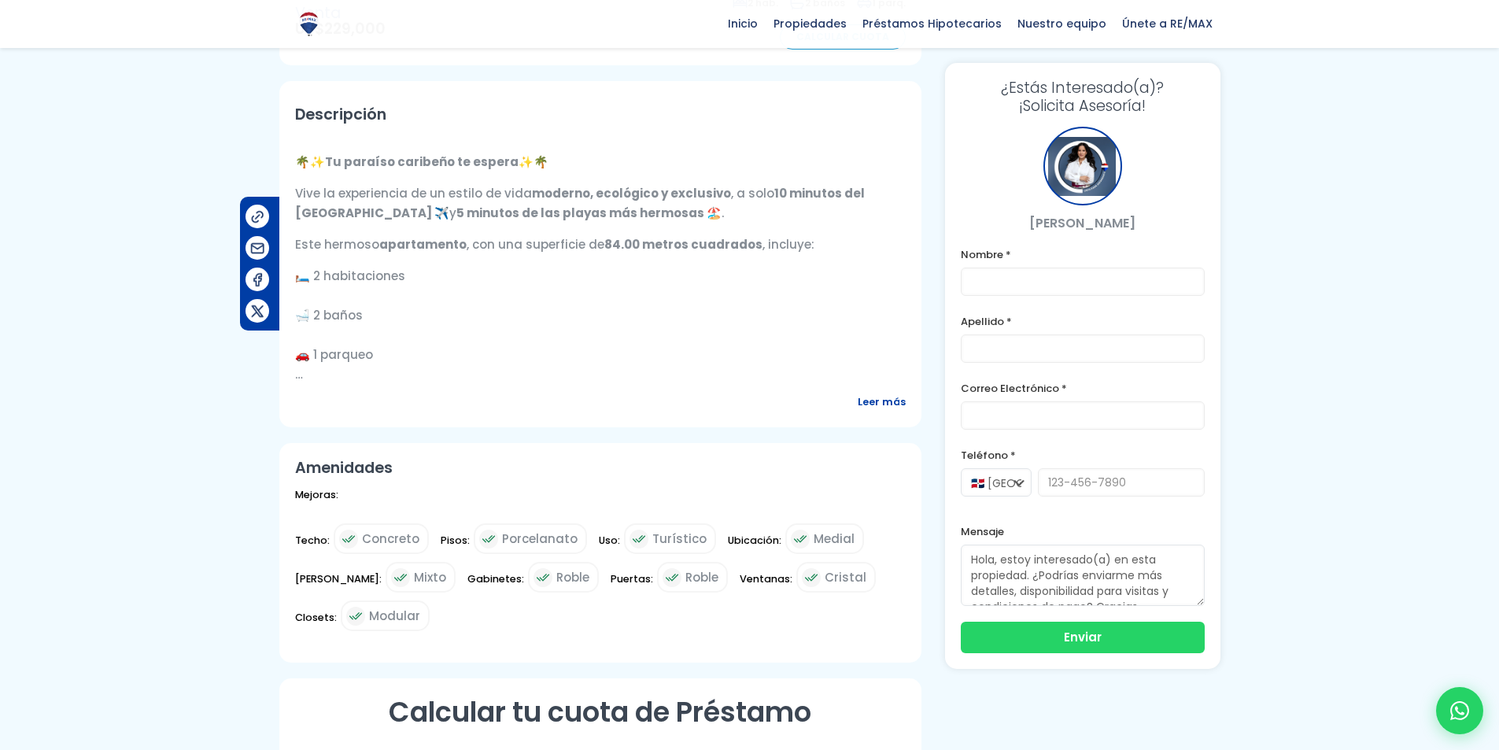
click at [885, 404] on span "Leer más" at bounding box center [882, 402] width 48 height 20
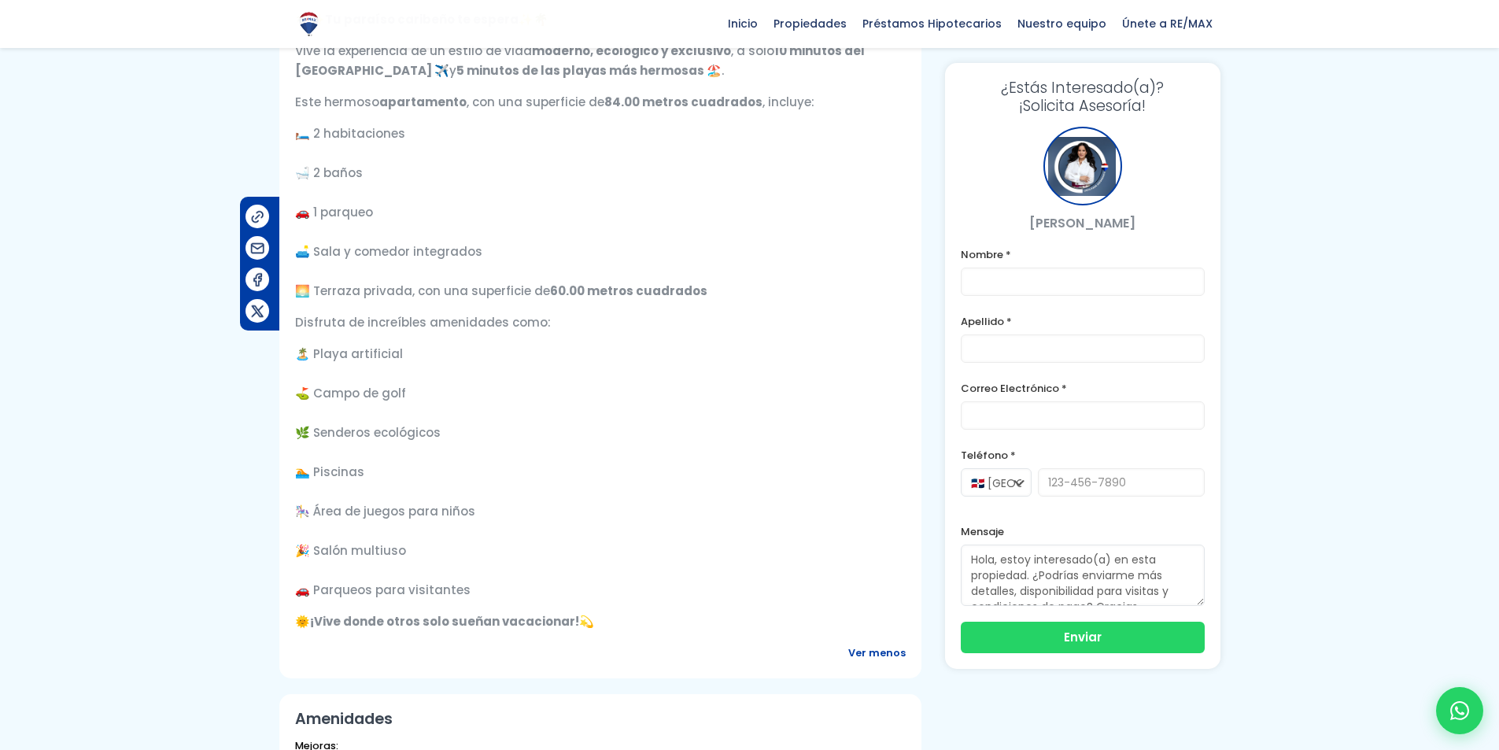
scroll to position [629, 0]
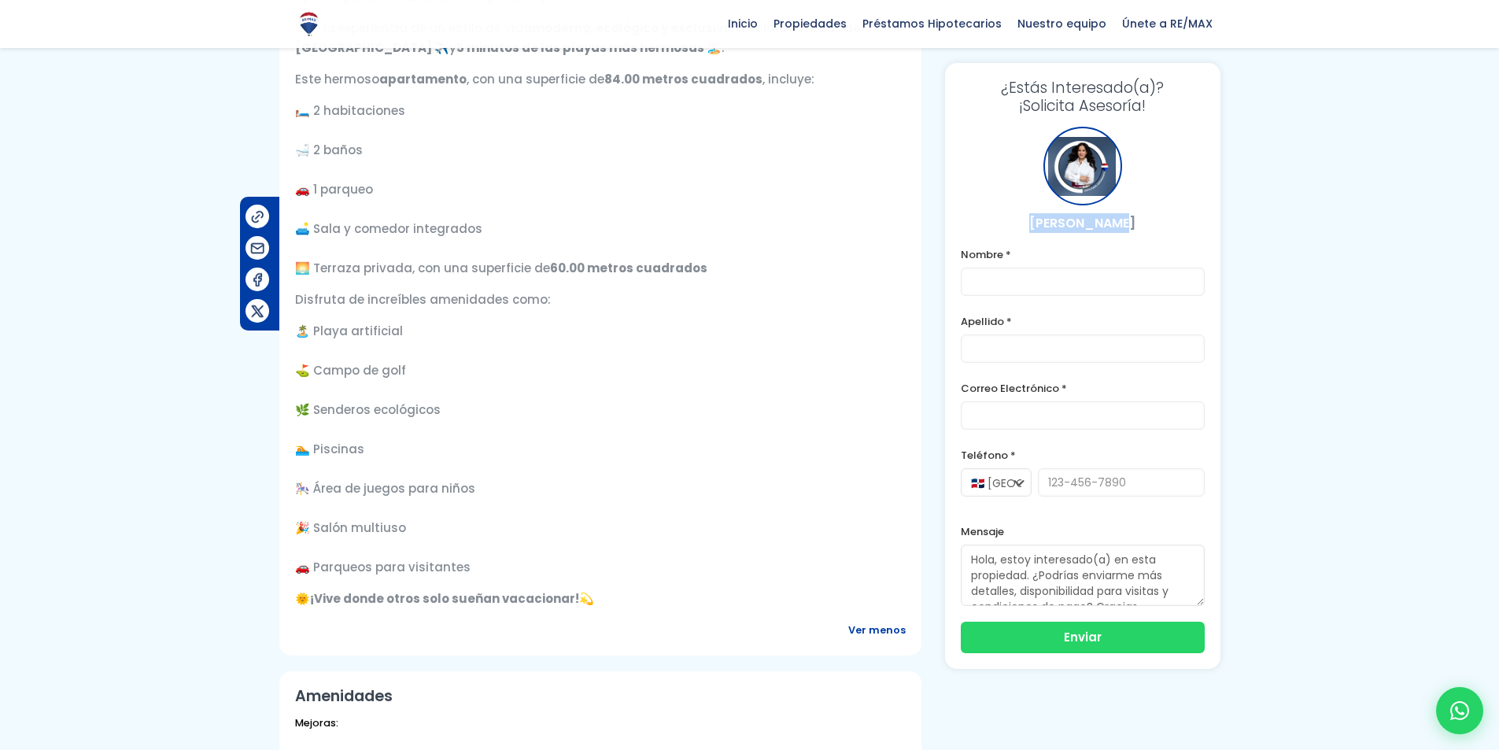
drag, startPoint x: 1142, startPoint y: 218, endPoint x: 1032, endPoint y: 211, distance: 109.6
click at [1032, 211] on div "[PERSON_NAME]" at bounding box center [1083, 180] width 244 height 106
copy p "[PERSON_NAME]"
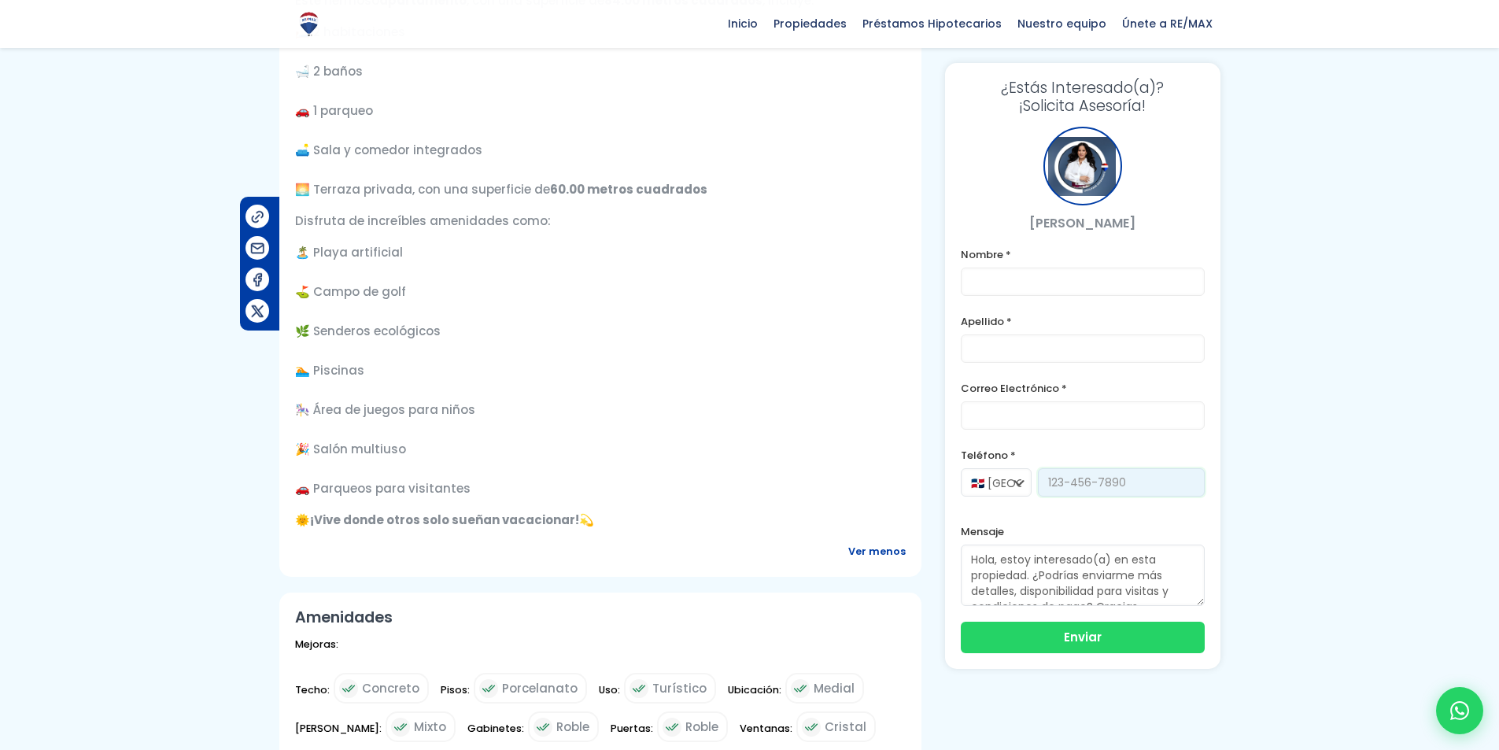
drag, startPoint x: 1131, startPoint y: 484, endPoint x: 1102, endPoint y: 488, distance: 28.6
click at [1064, 490] on input "tel" at bounding box center [1121, 482] width 167 height 28
drag, startPoint x: 1135, startPoint y: 481, endPoint x: 1120, endPoint y: 570, distance: 90.3
click at [1009, 489] on div "🇩🇴 [GEOGRAPHIC_DATA] +1 🇺🇸 [GEOGRAPHIC_DATA] +1 🇪🇸 [GEOGRAPHIC_DATA] +34" at bounding box center [1083, 490] width 244 height 44
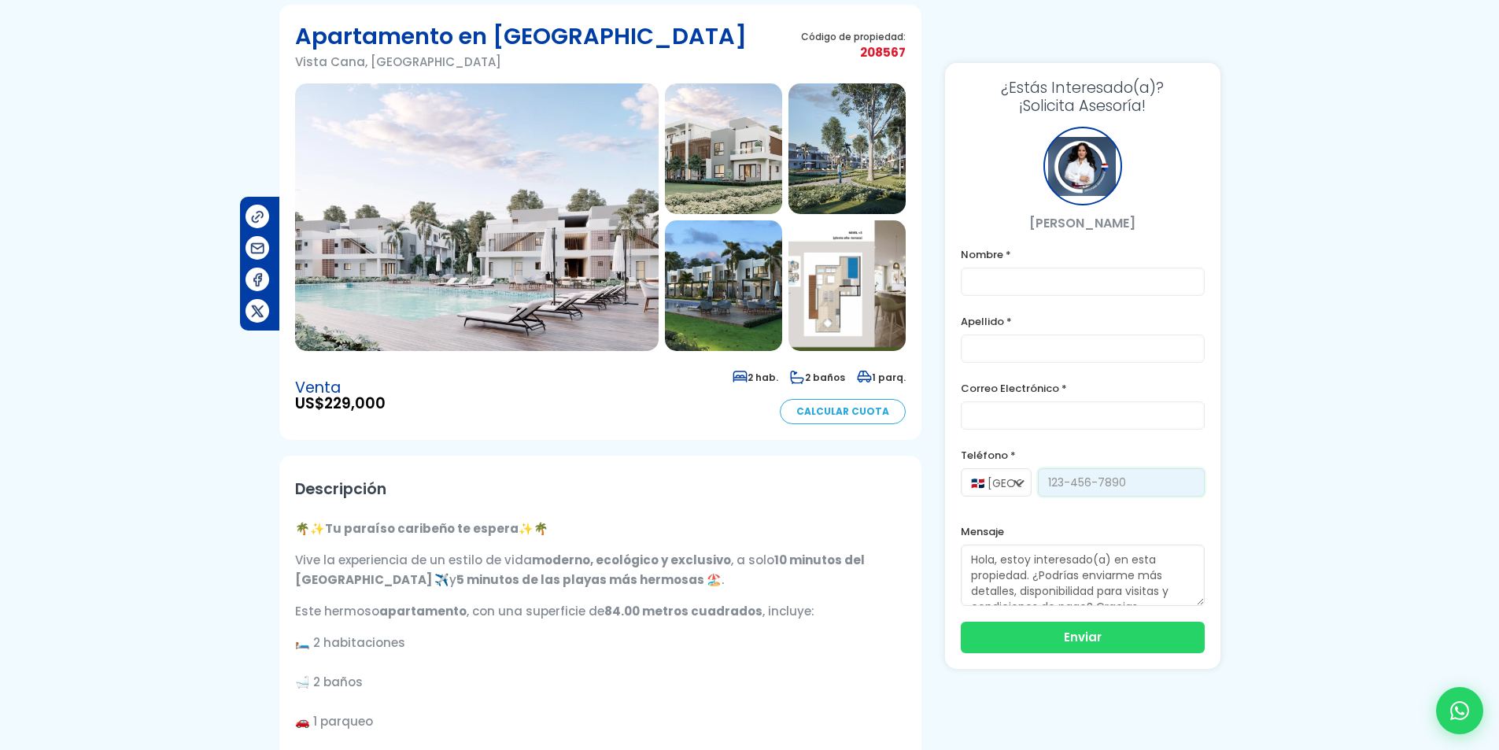
scroll to position [0, 0]
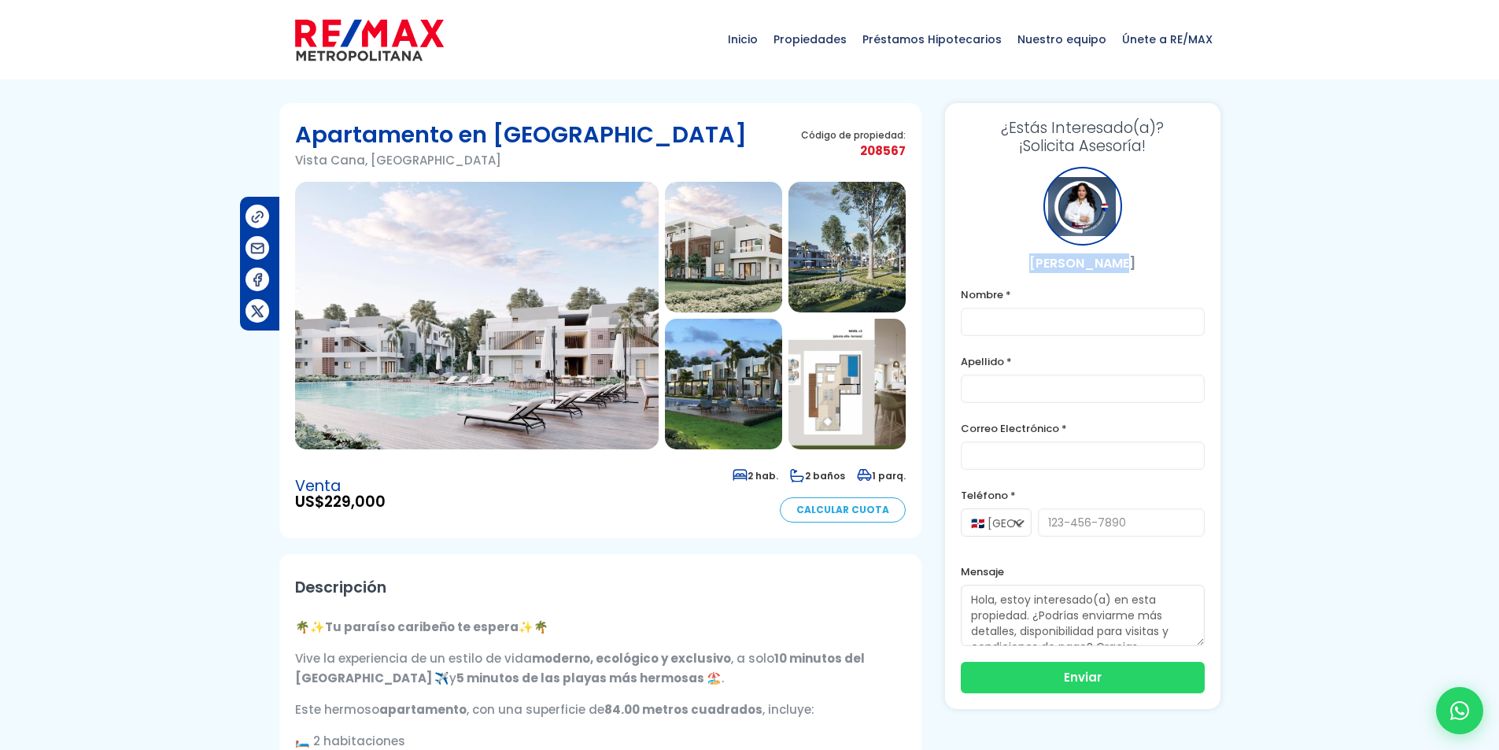
drag, startPoint x: 1148, startPoint y: 257, endPoint x: 1041, endPoint y: 262, distance: 107.1
click at [1041, 262] on p "[PERSON_NAME]" at bounding box center [1083, 263] width 244 height 20
copy p "[PERSON_NAME]"
drag, startPoint x: 393, startPoint y: 501, endPoint x: 293, endPoint y: 508, distance: 100.2
click at [293, 508] on section "Apartamento en [GEOGRAPHIC_DATA], [GEOGRAPHIC_DATA] Código de propiedad: 208567" at bounding box center [600, 320] width 642 height 435
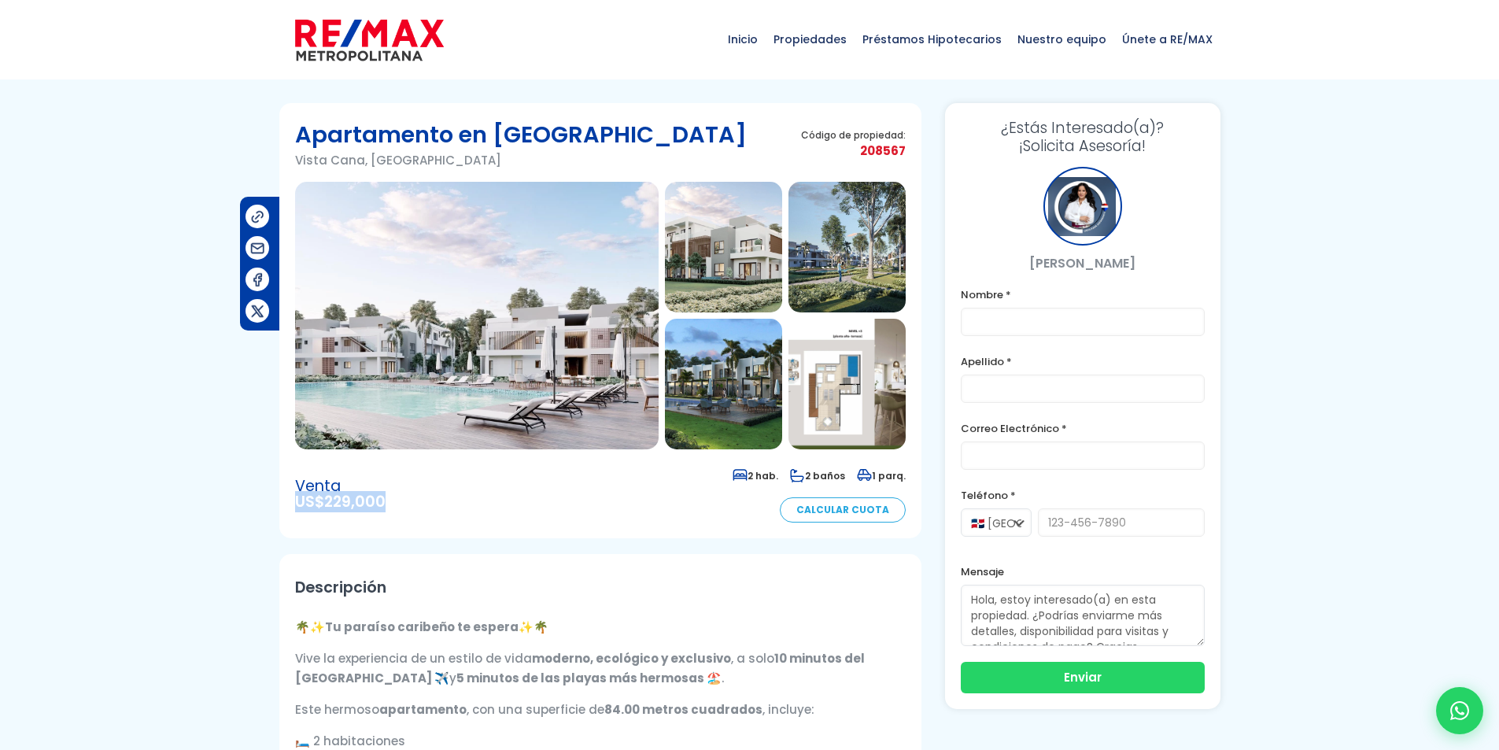
copy span "US$ 229,000"
click at [519, 311] on img at bounding box center [476, 316] width 363 height 268
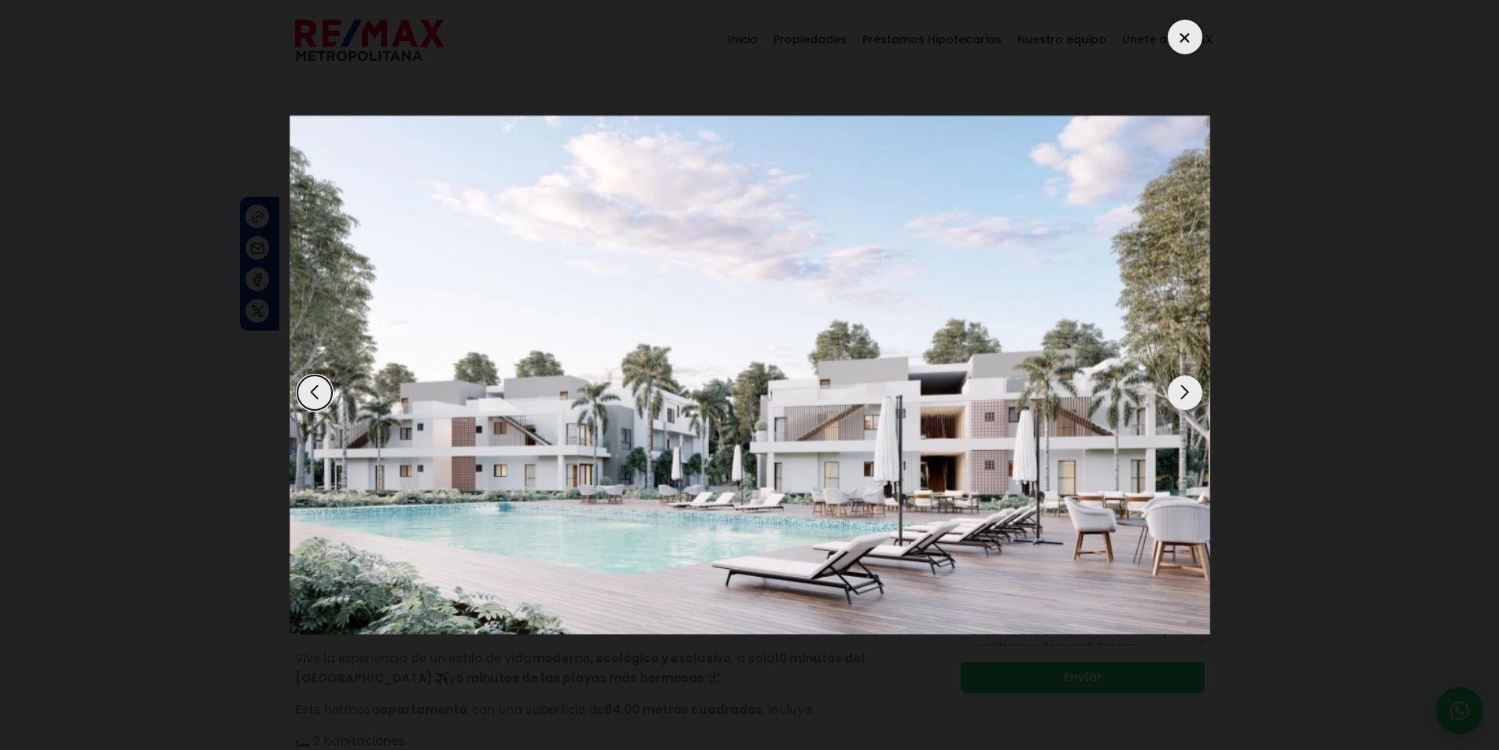
click at [1183, 387] on div "Next slide" at bounding box center [1185, 392] width 35 height 35
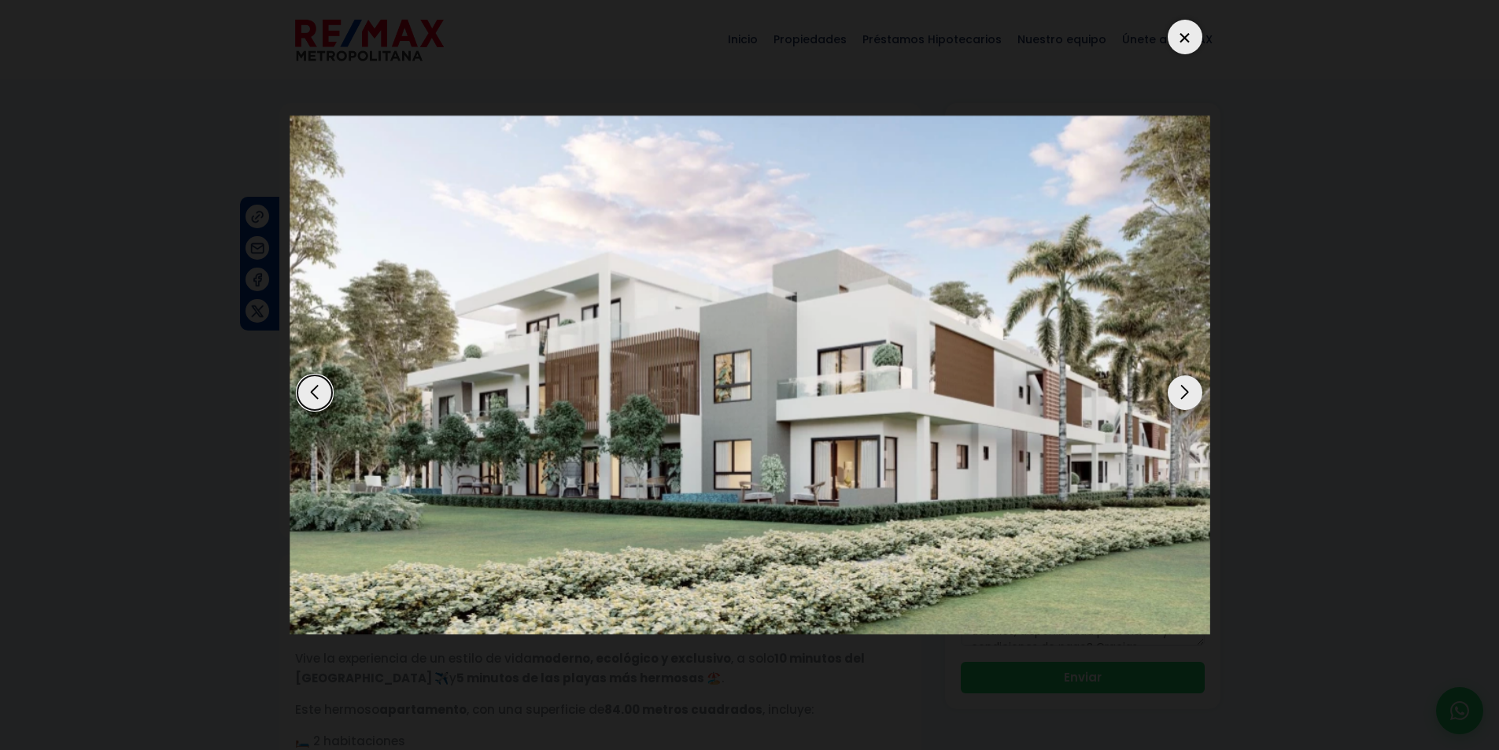
click at [1182, 388] on div "Next slide" at bounding box center [1185, 392] width 35 height 35
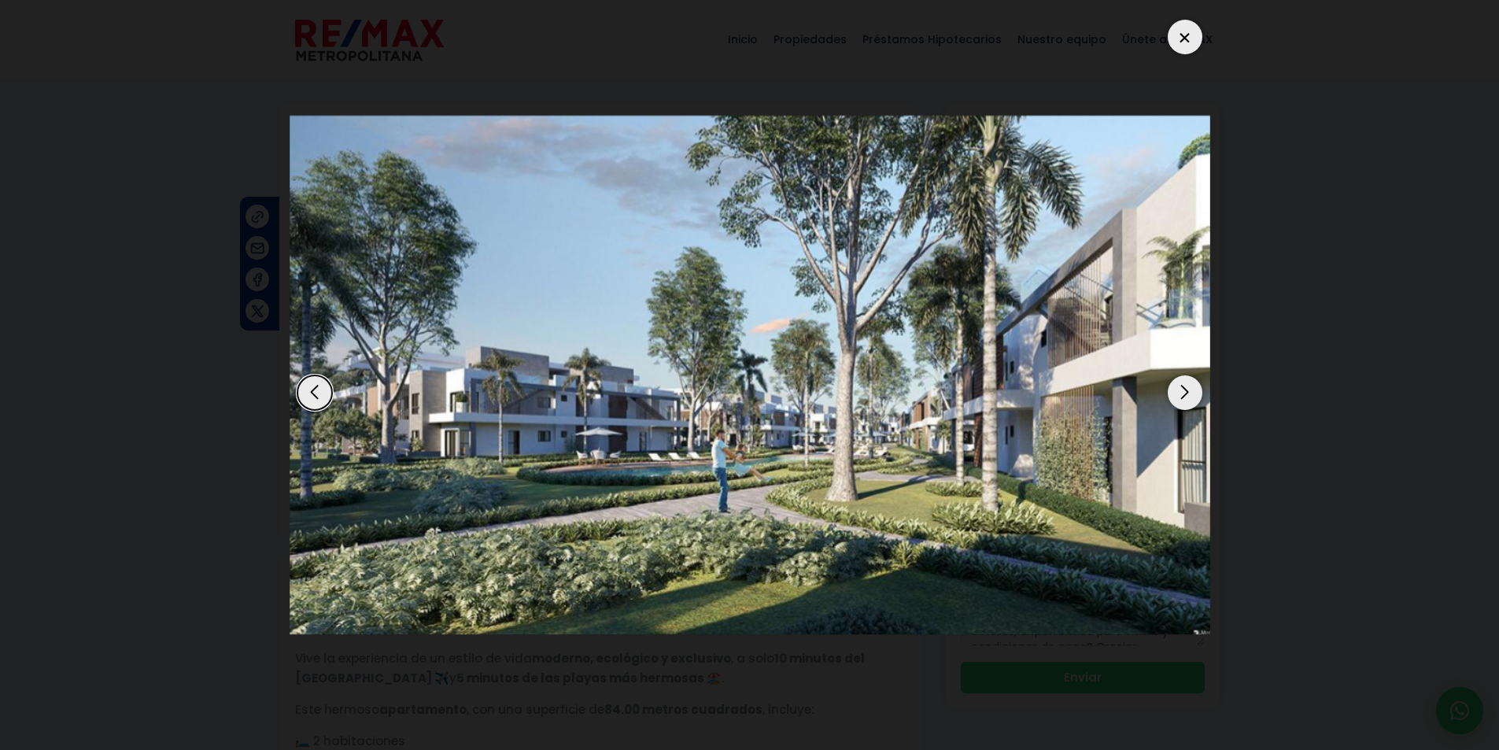
click at [1182, 388] on div "Next slide" at bounding box center [1185, 392] width 35 height 35
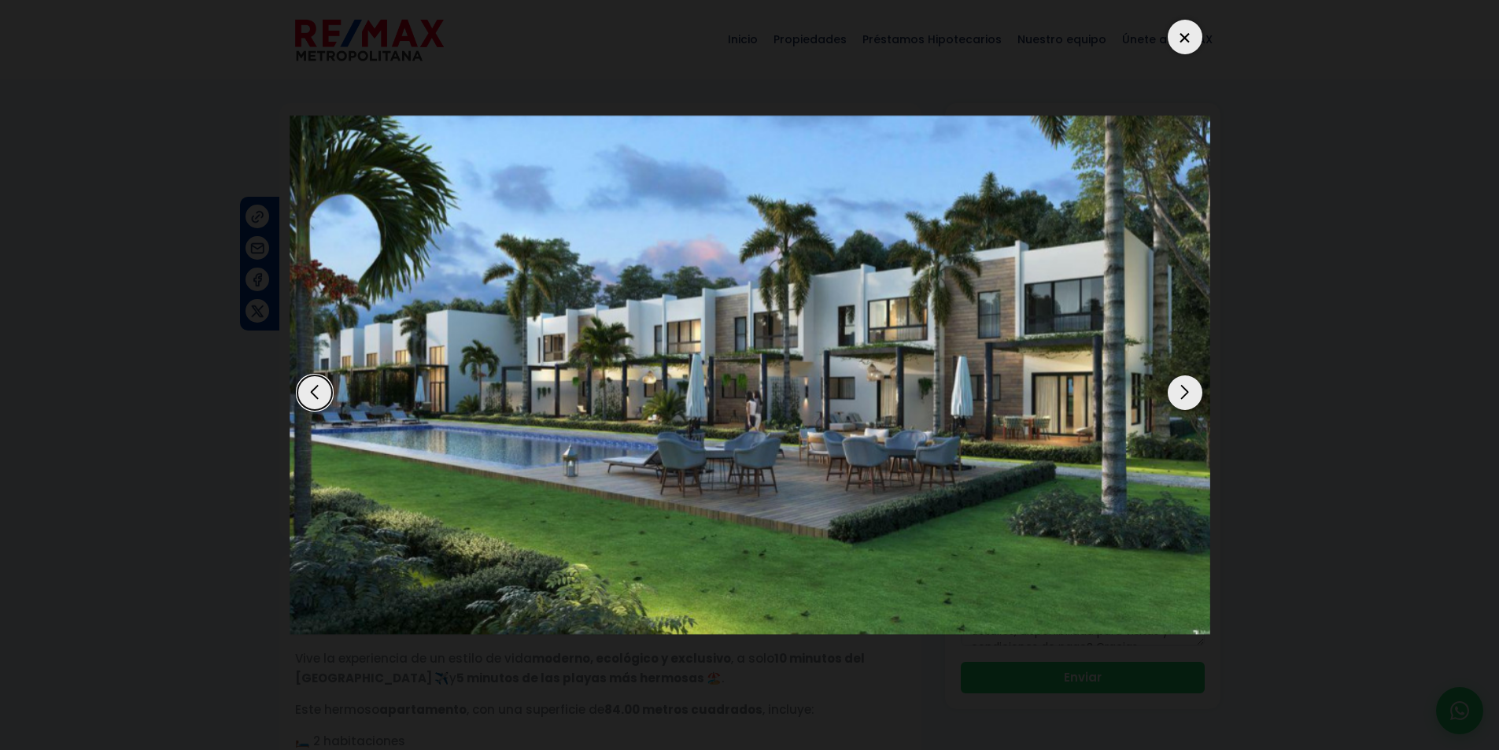
click at [1181, 388] on div "Next slide" at bounding box center [1185, 392] width 35 height 35
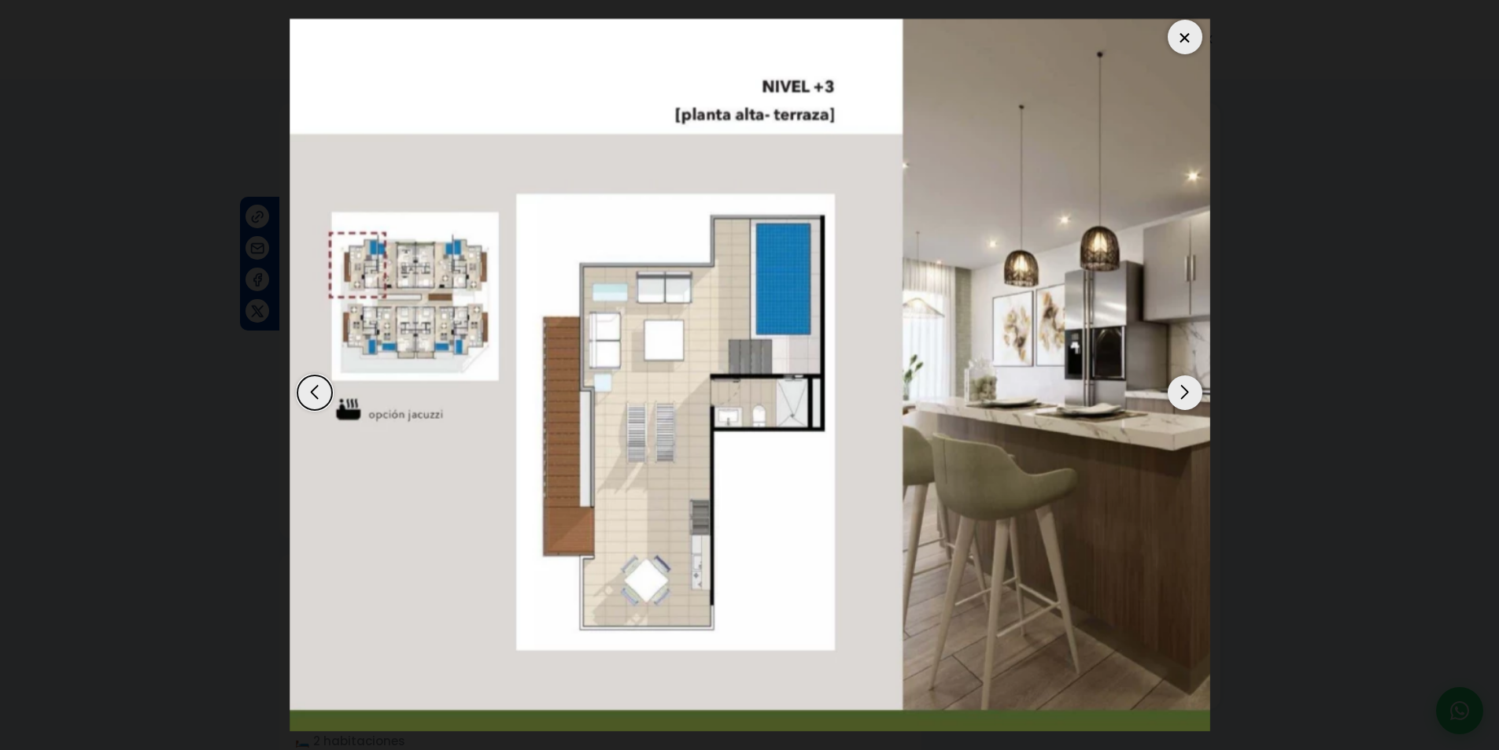
click at [1181, 388] on div "Next slide" at bounding box center [1185, 392] width 35 height 35
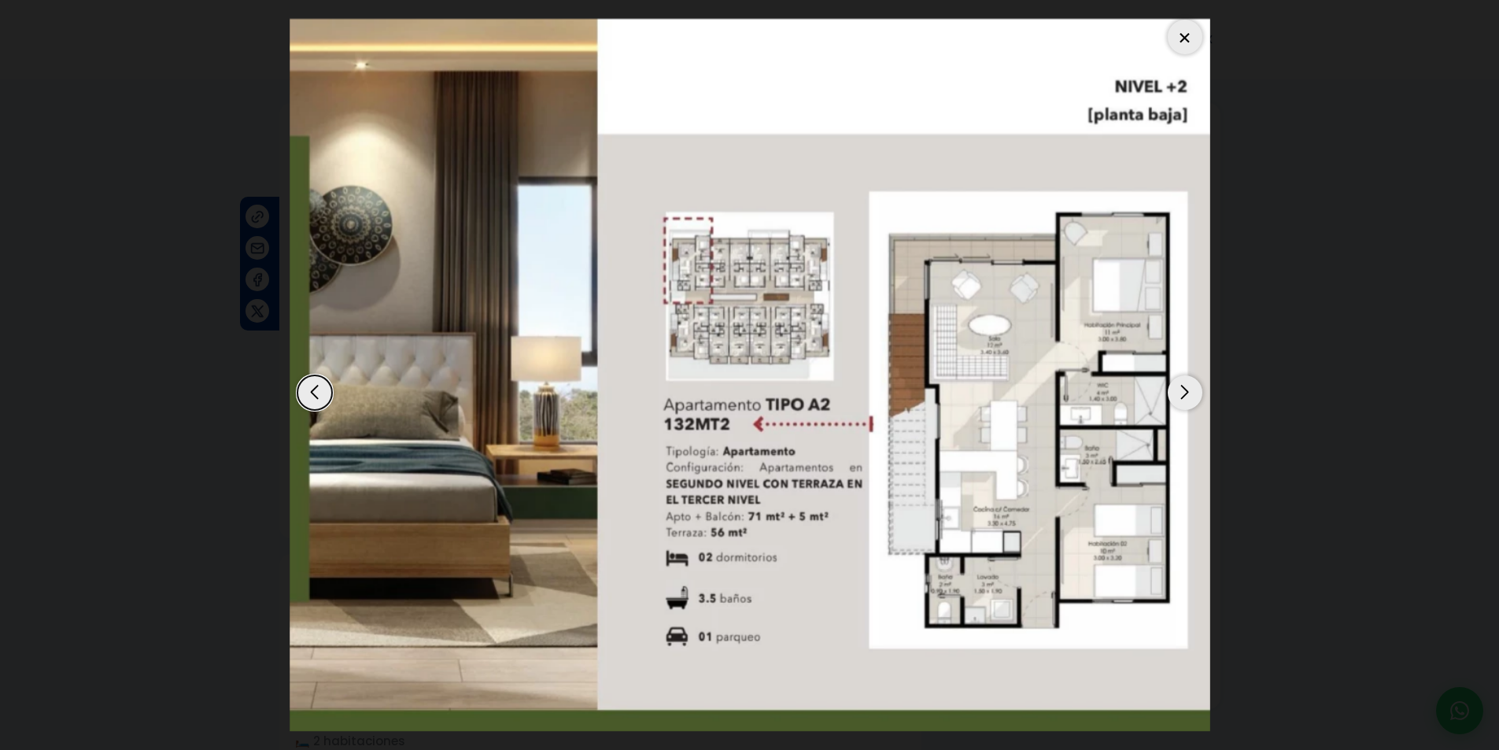
click at [1181, 388] on div "Next slide" at bounding box center [1185, 392] width 35 height 35
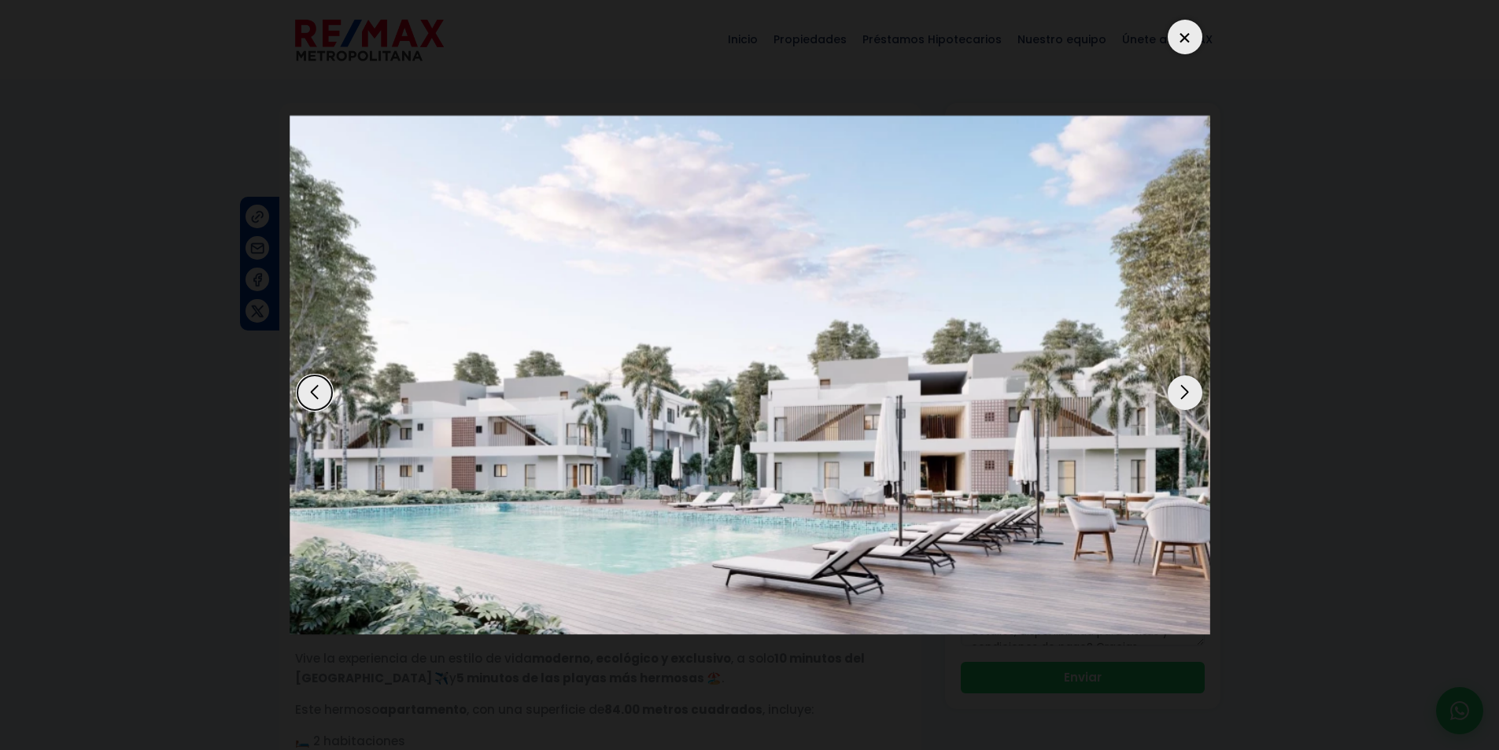
click at [1181, 388] on div "Next slide" at bounding box center [1185, 392] width 35 height 35
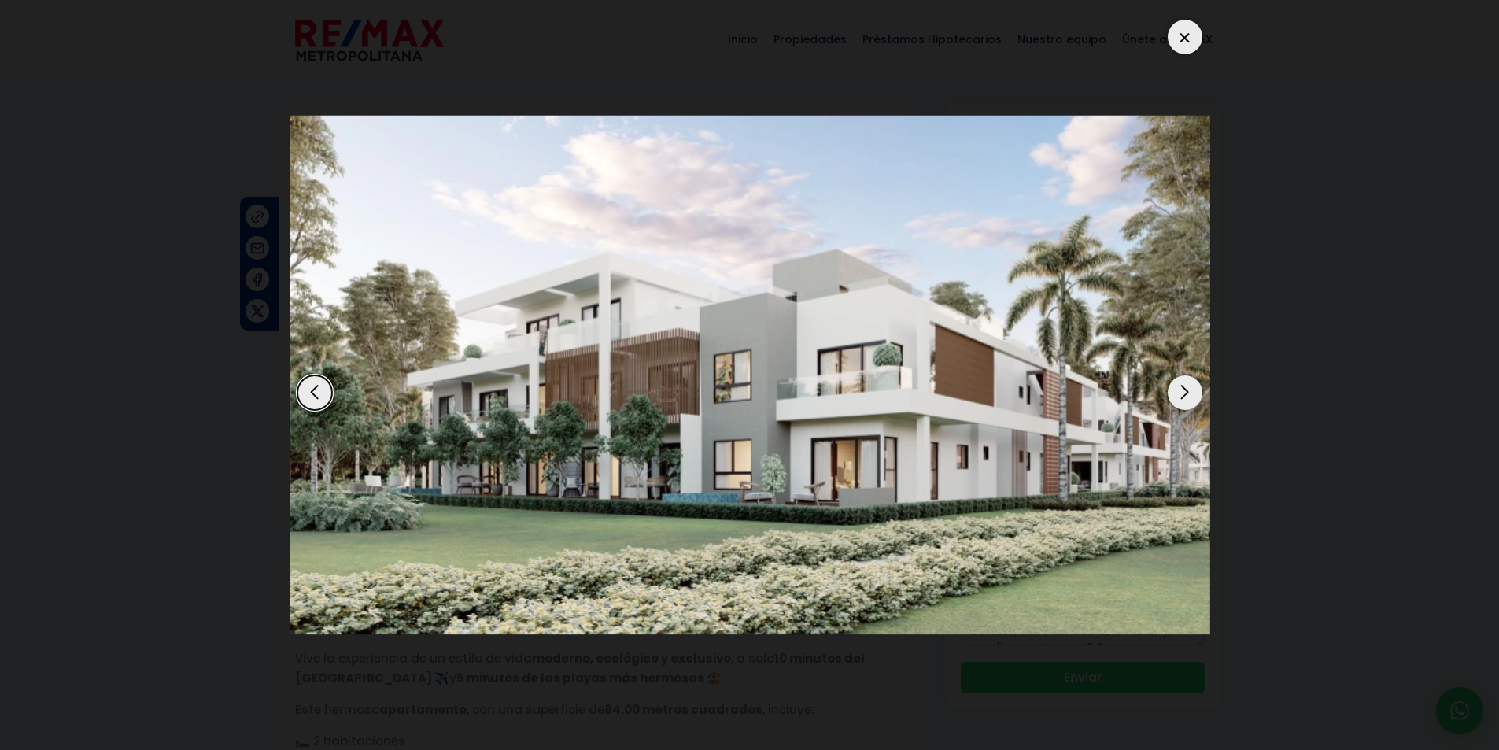
click at [301, 394] on div "Previous slide" at bounding box center [314, 392] width 35 height 35
